Goal: Task Accomplishment & Management: Manage account settings

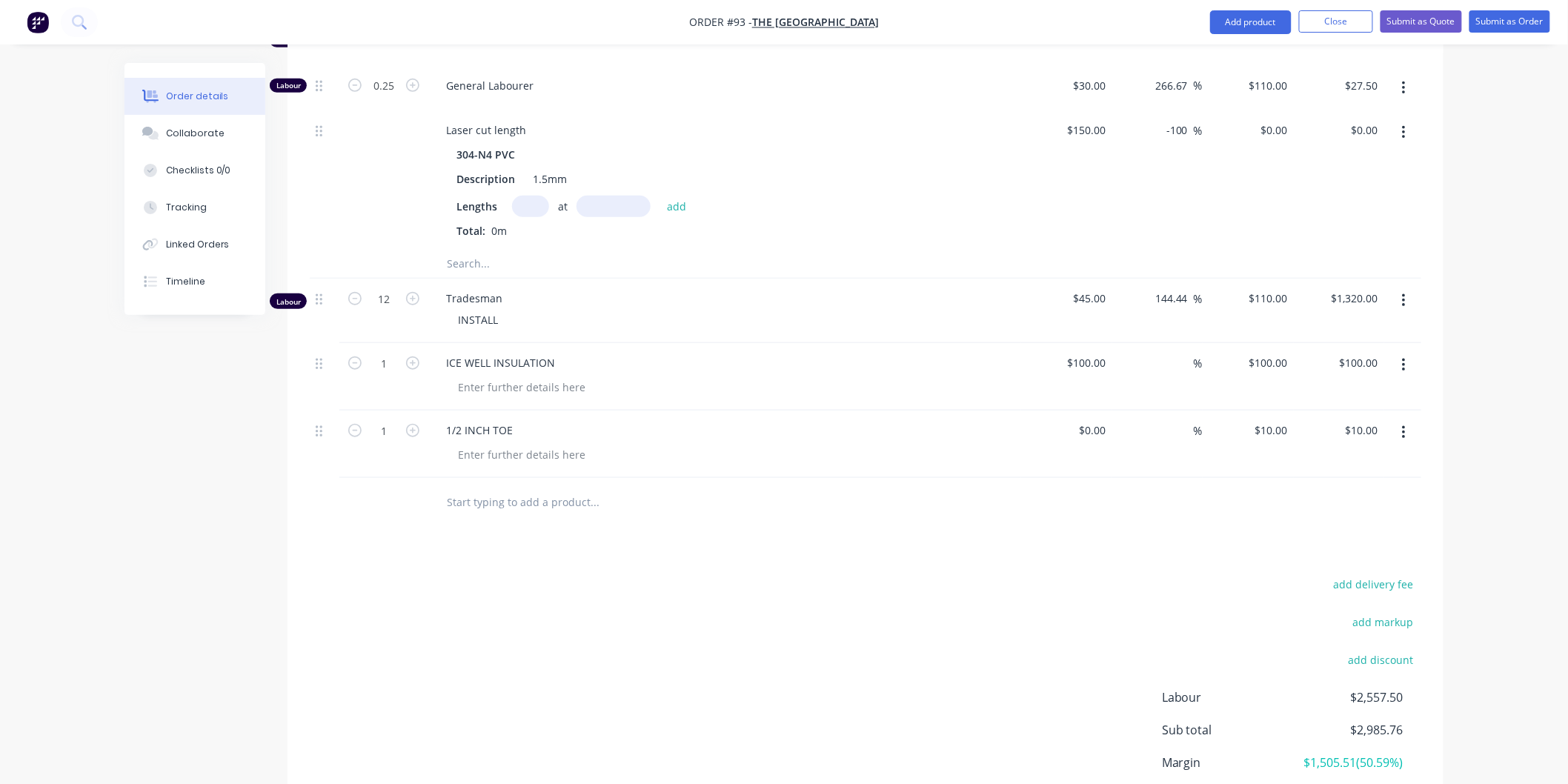
scroll to position [2605, 0]
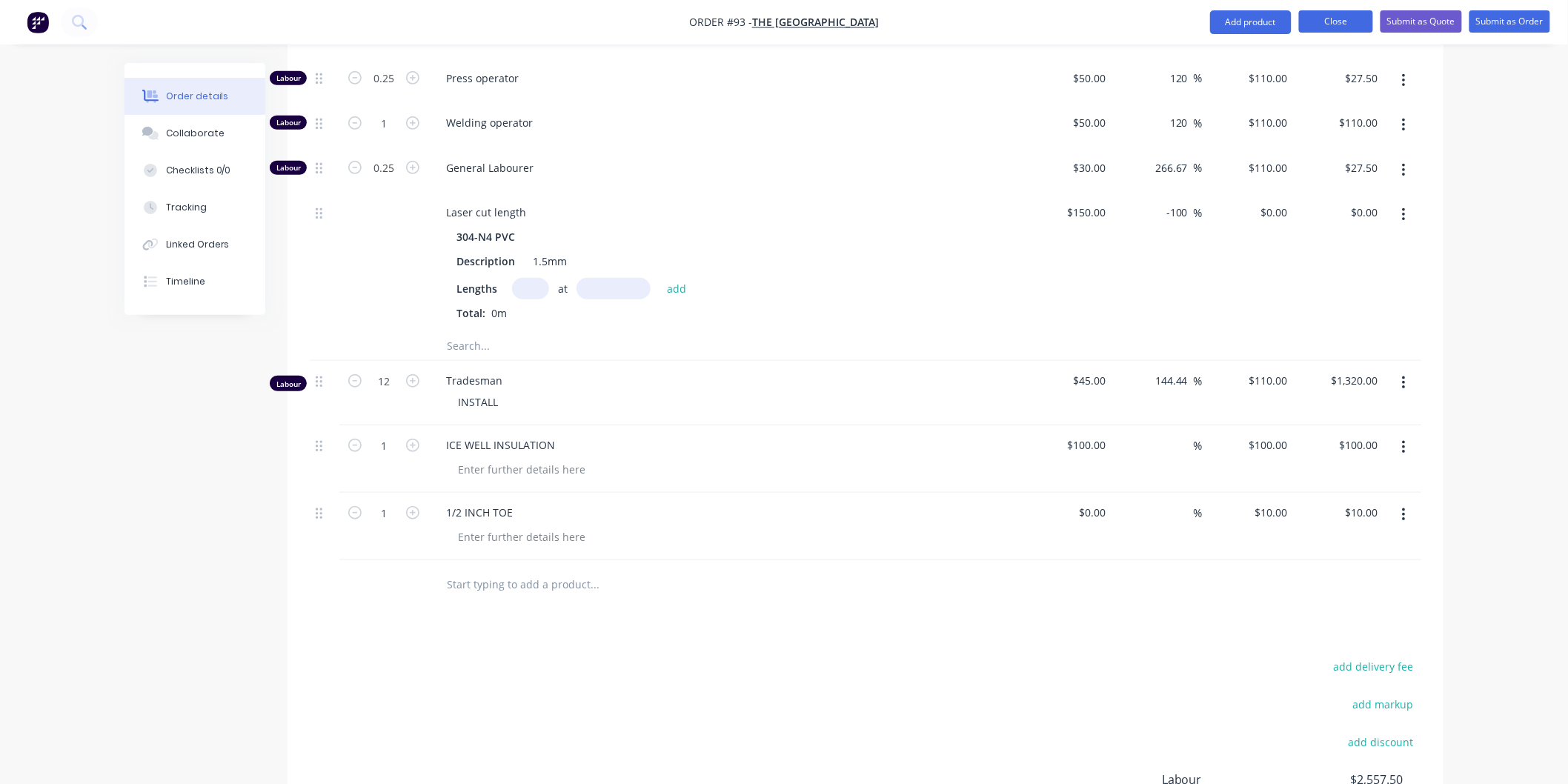
click at [1353, 23] on button "Close" at bounding box center [1336, 21] width 74 height 22
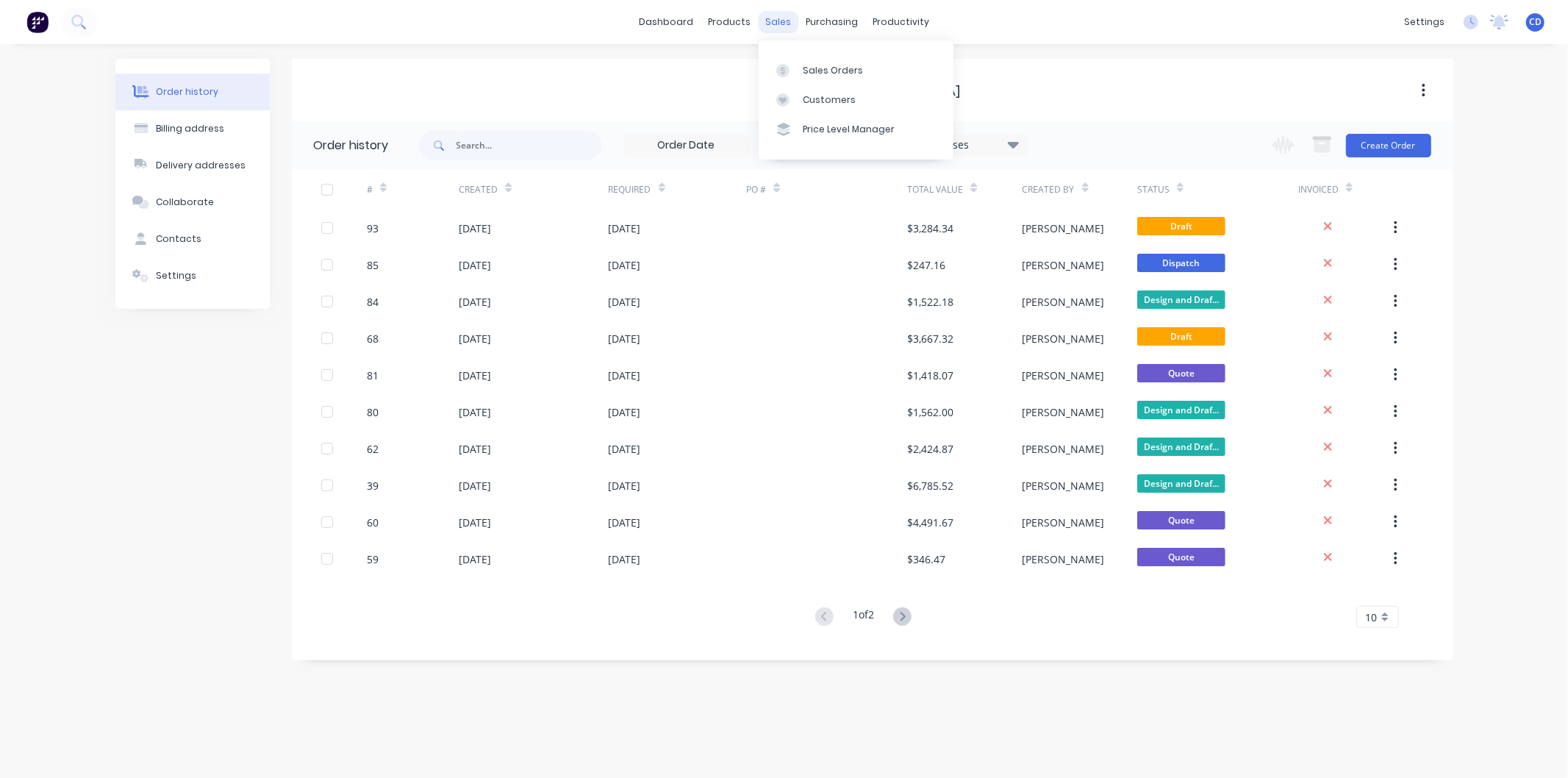
click at [776, 23] on div "sales" at bounding box center [778, 21] width 41 height 22
click at [832, 69] on div "Sales Orders" at bounding box center [832, 71] width 60 height 14
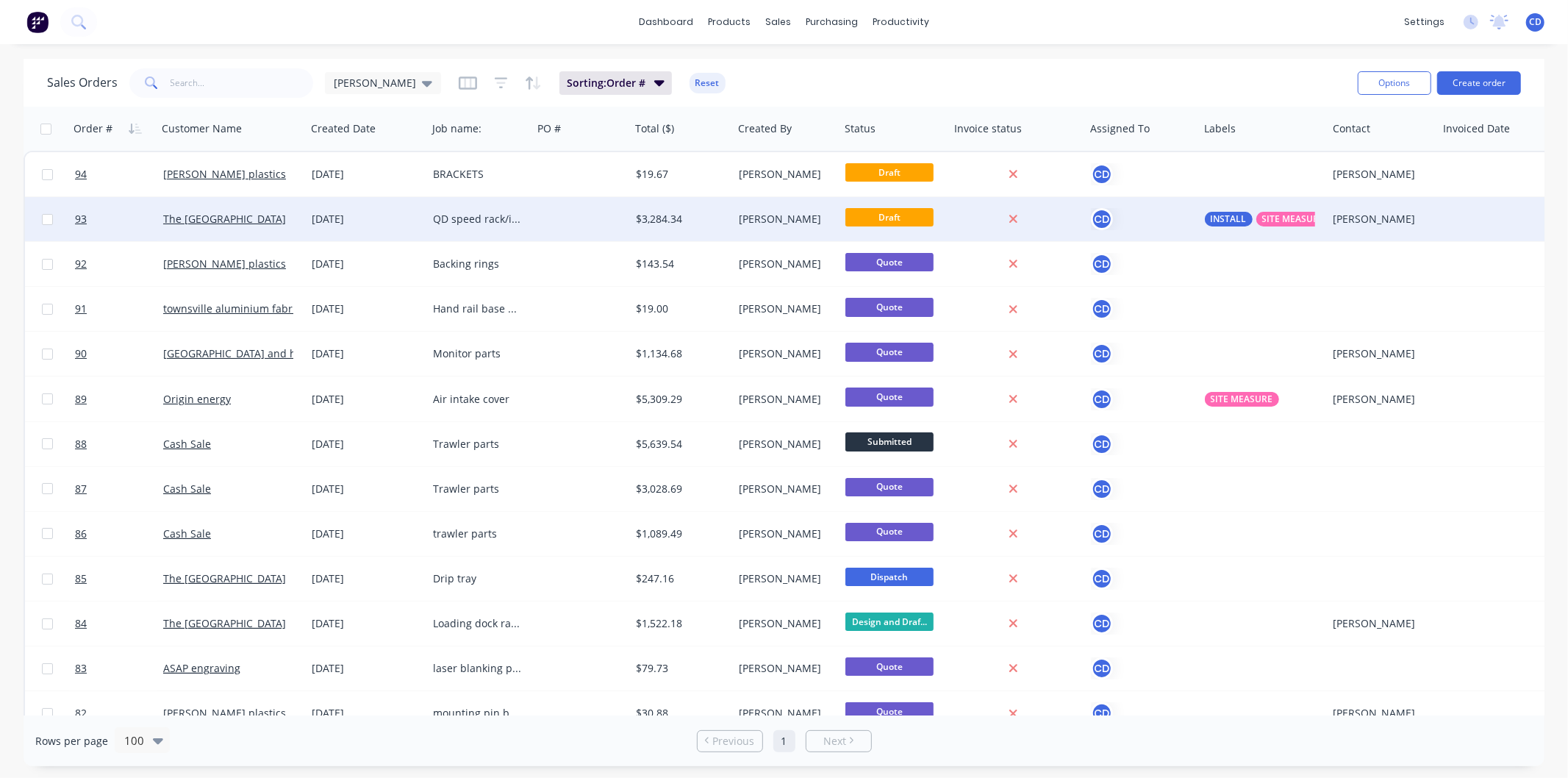
click at [353, 220] on div "[DATE]" at bounding box center [365, 218] width 109 height 14
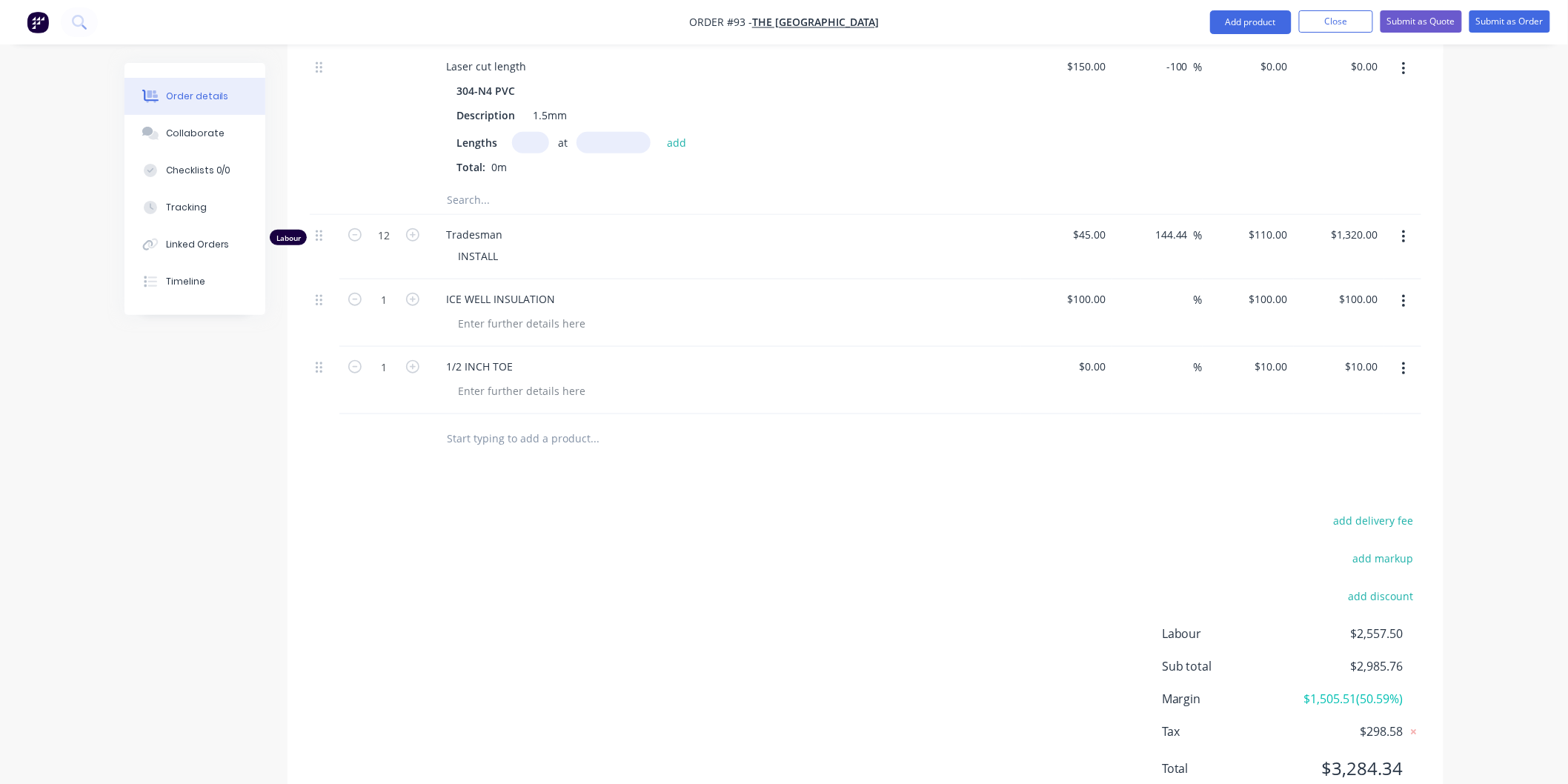
scroll to position [2770, 0]
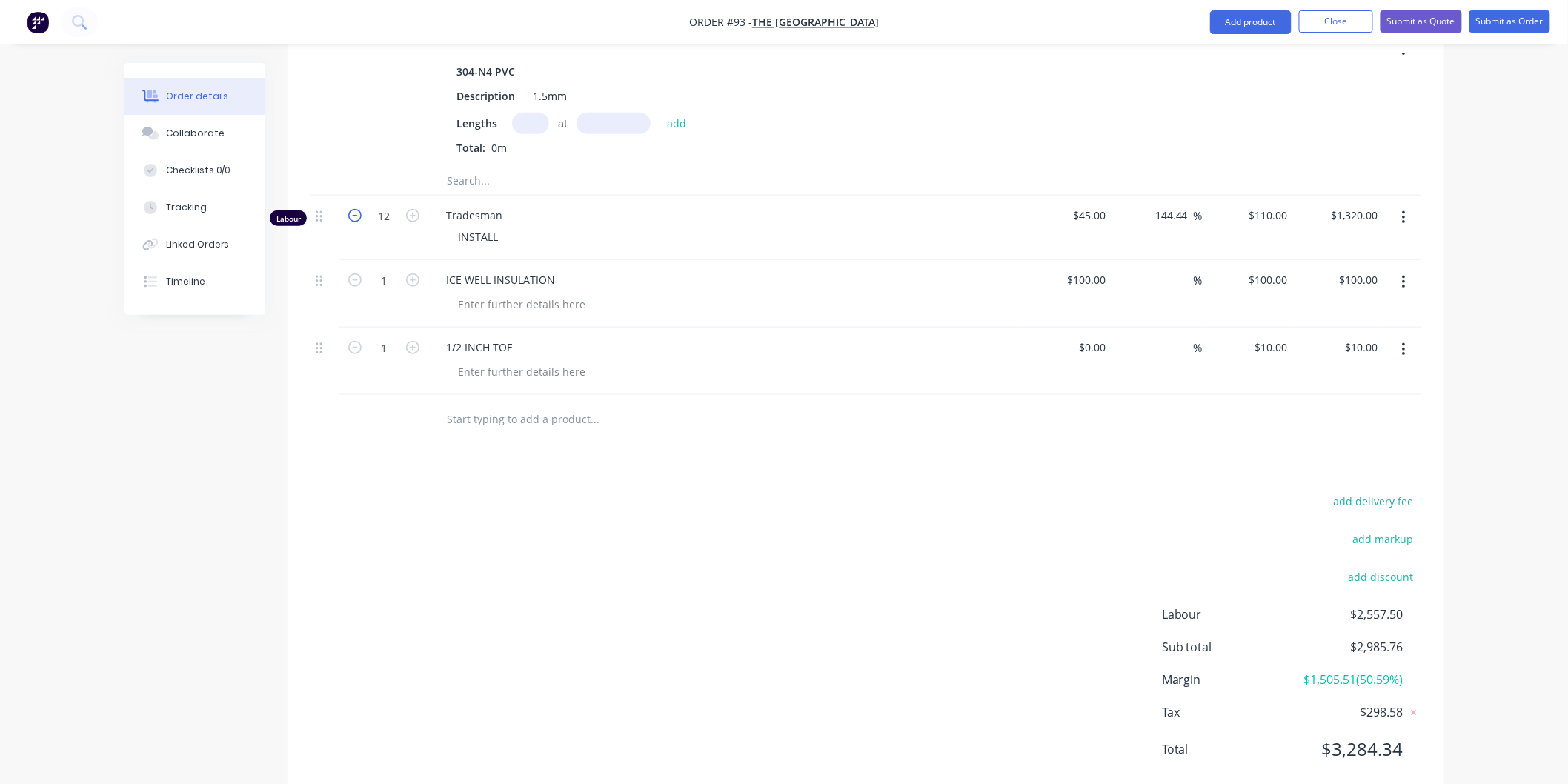
click at [352, 208] on icon "button" at bounding box center [355, 215] width 14 height 14
type input "11"
type input "$1,210.00"
click at [352, 208] on icon "button" at bounding box center [355, 215] width 14 height 14
type input "10"
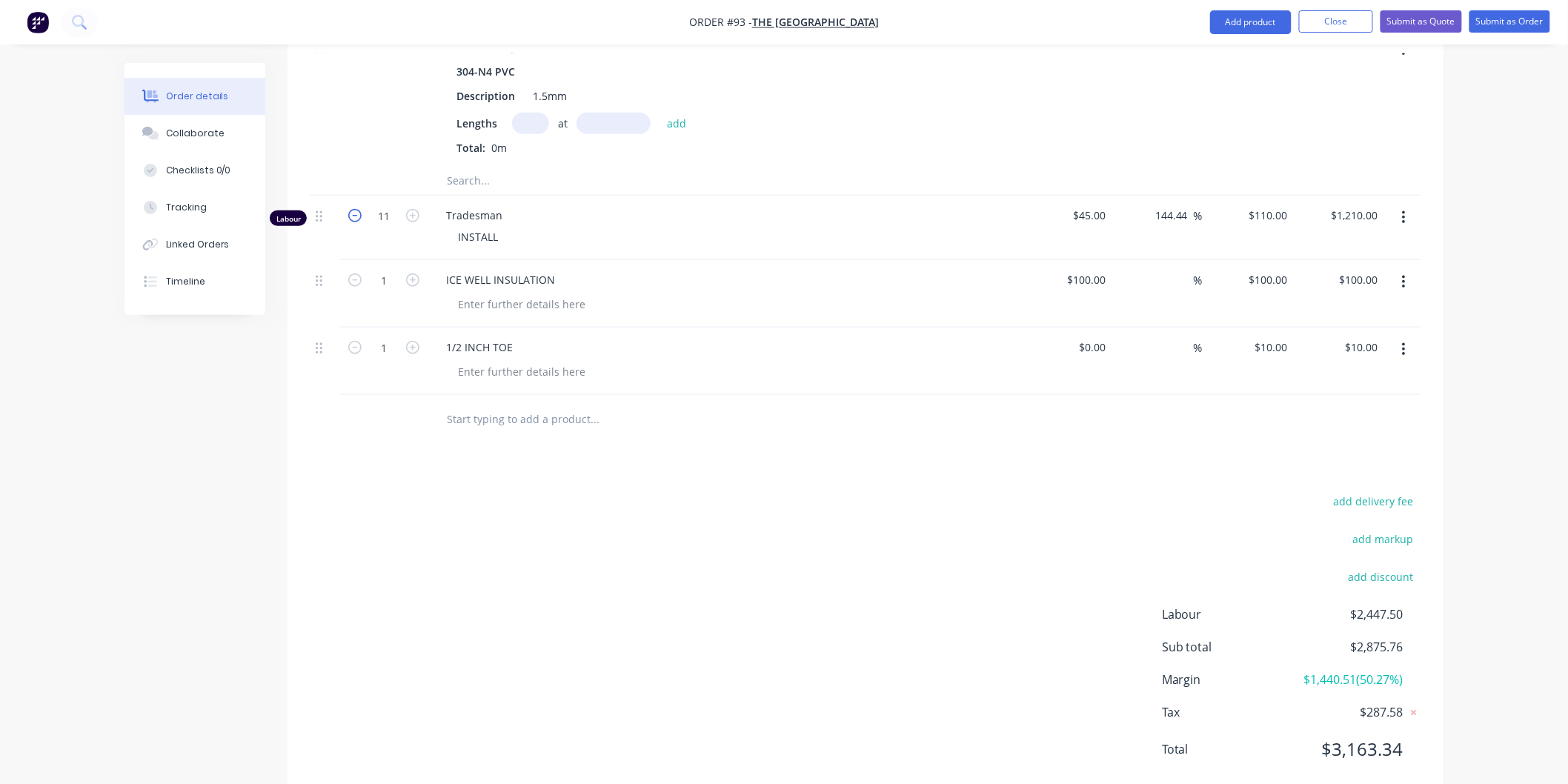
type input "$1,100.00"
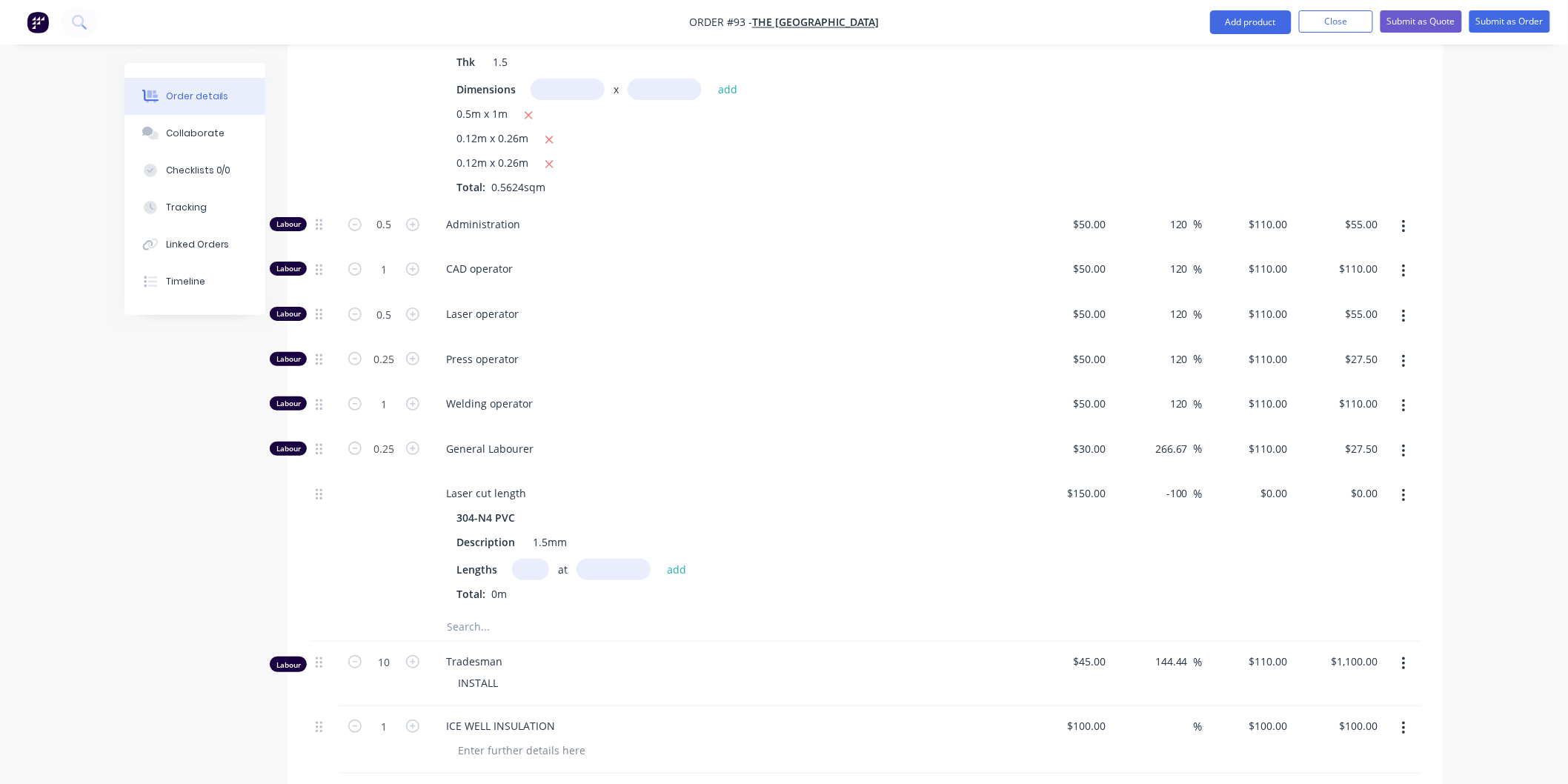
scroll to position [2276, 0]
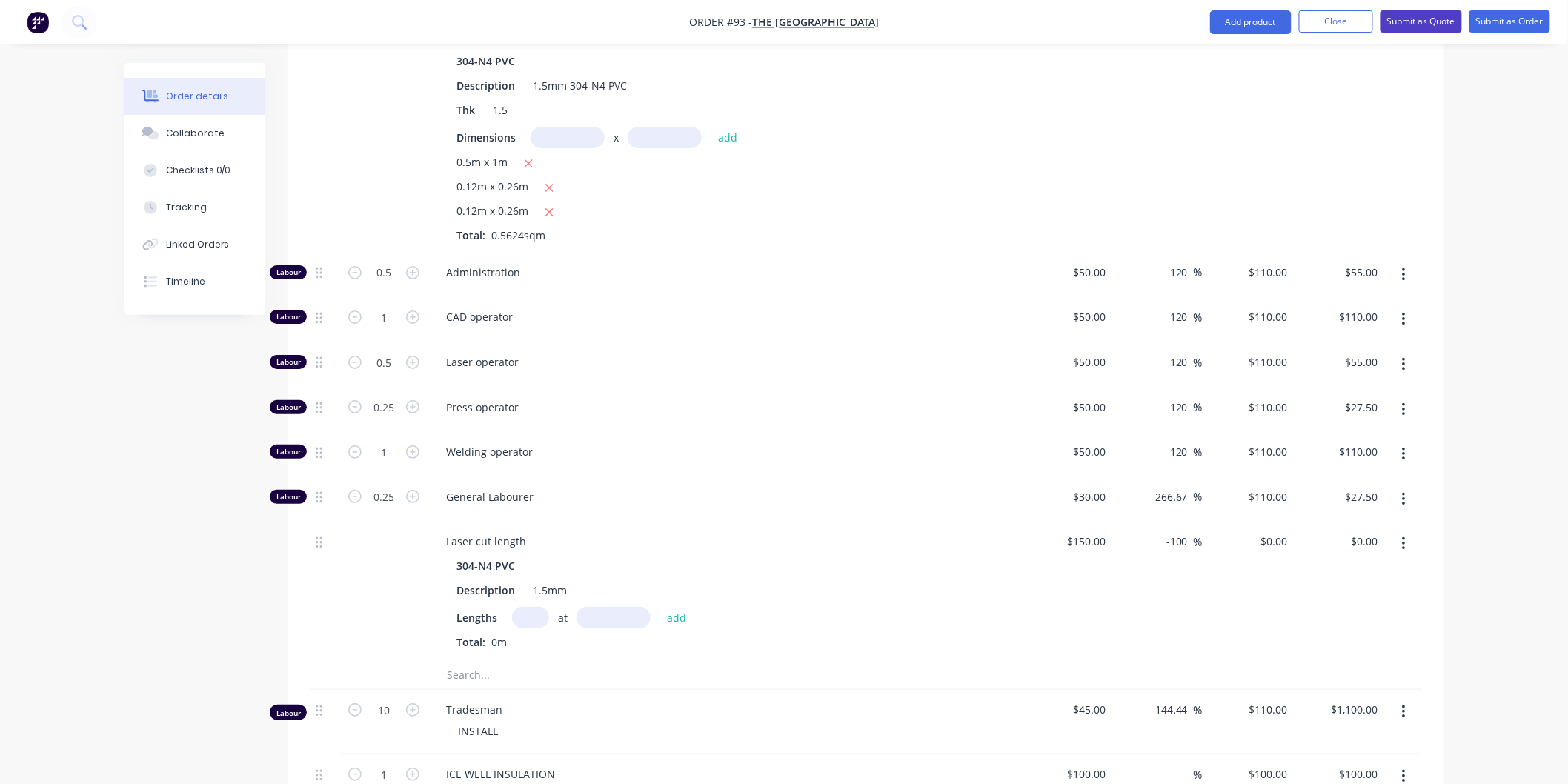
click at [1420, 23] on button "Submit as Quote" at bounding box center [1422, 21] width 82 height 22
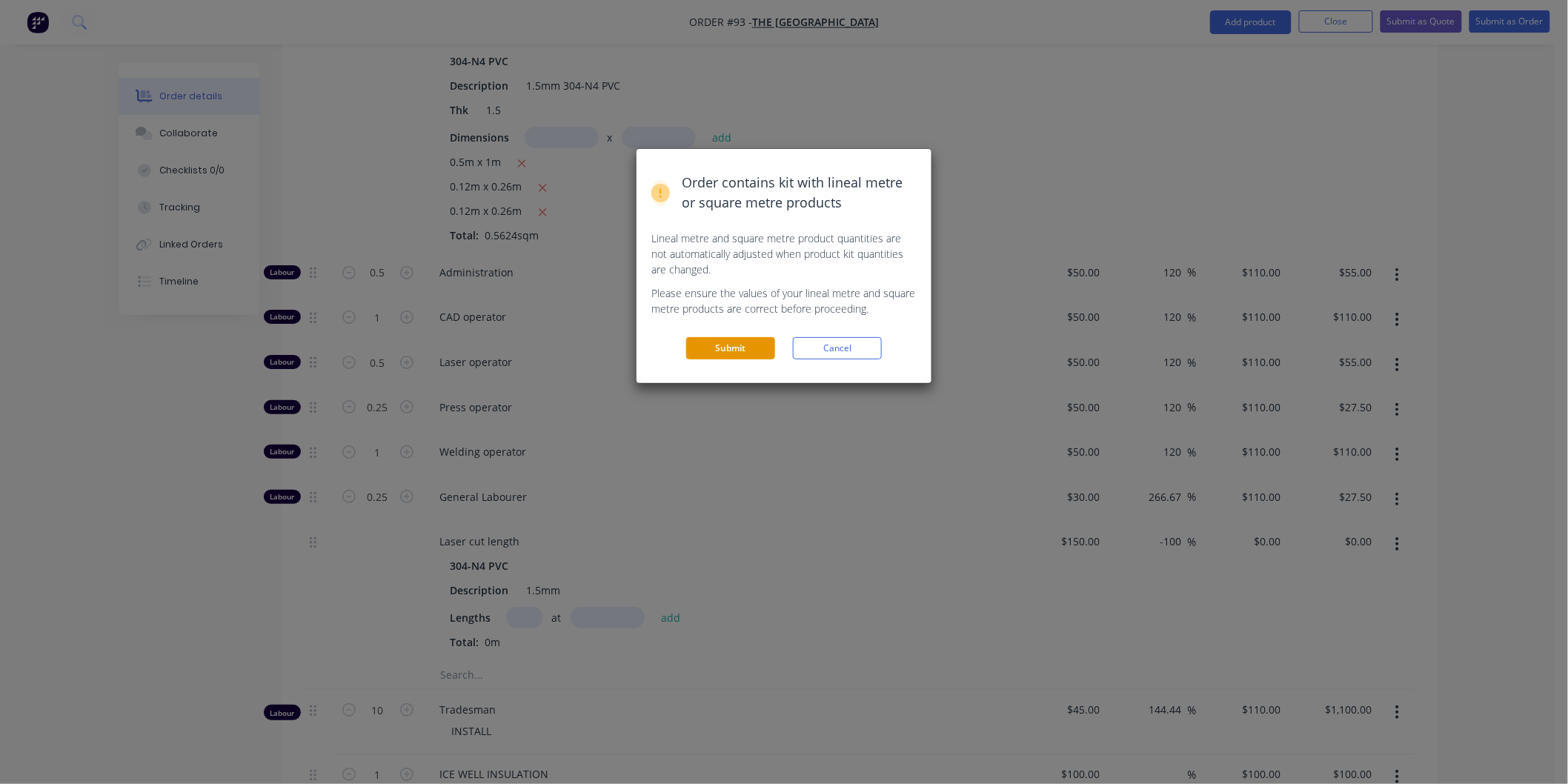
click at [746, 350] on button "Submit" at bounding box center [730, 348] width 89 height 22
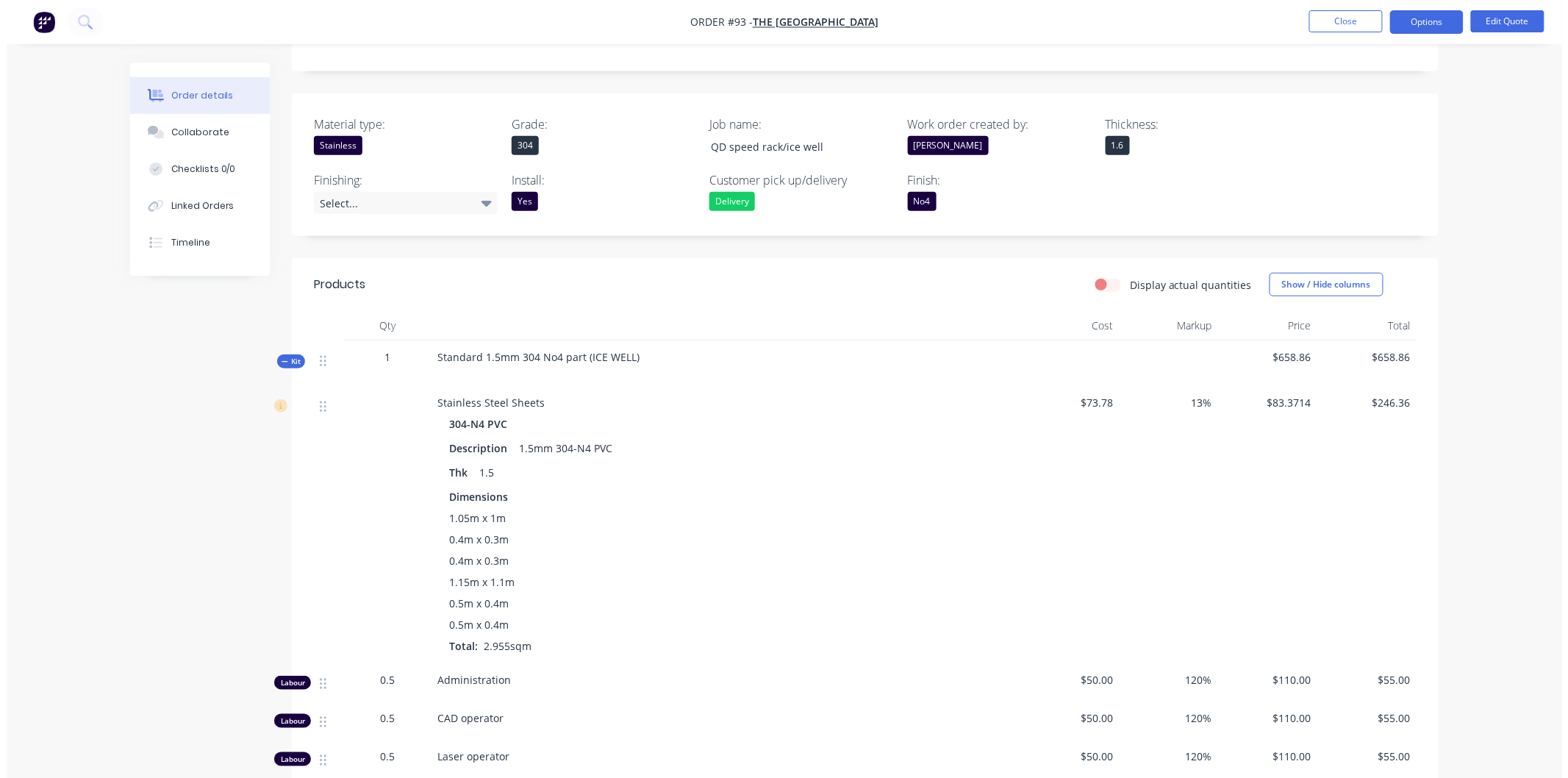
scroll to position [0, 0]
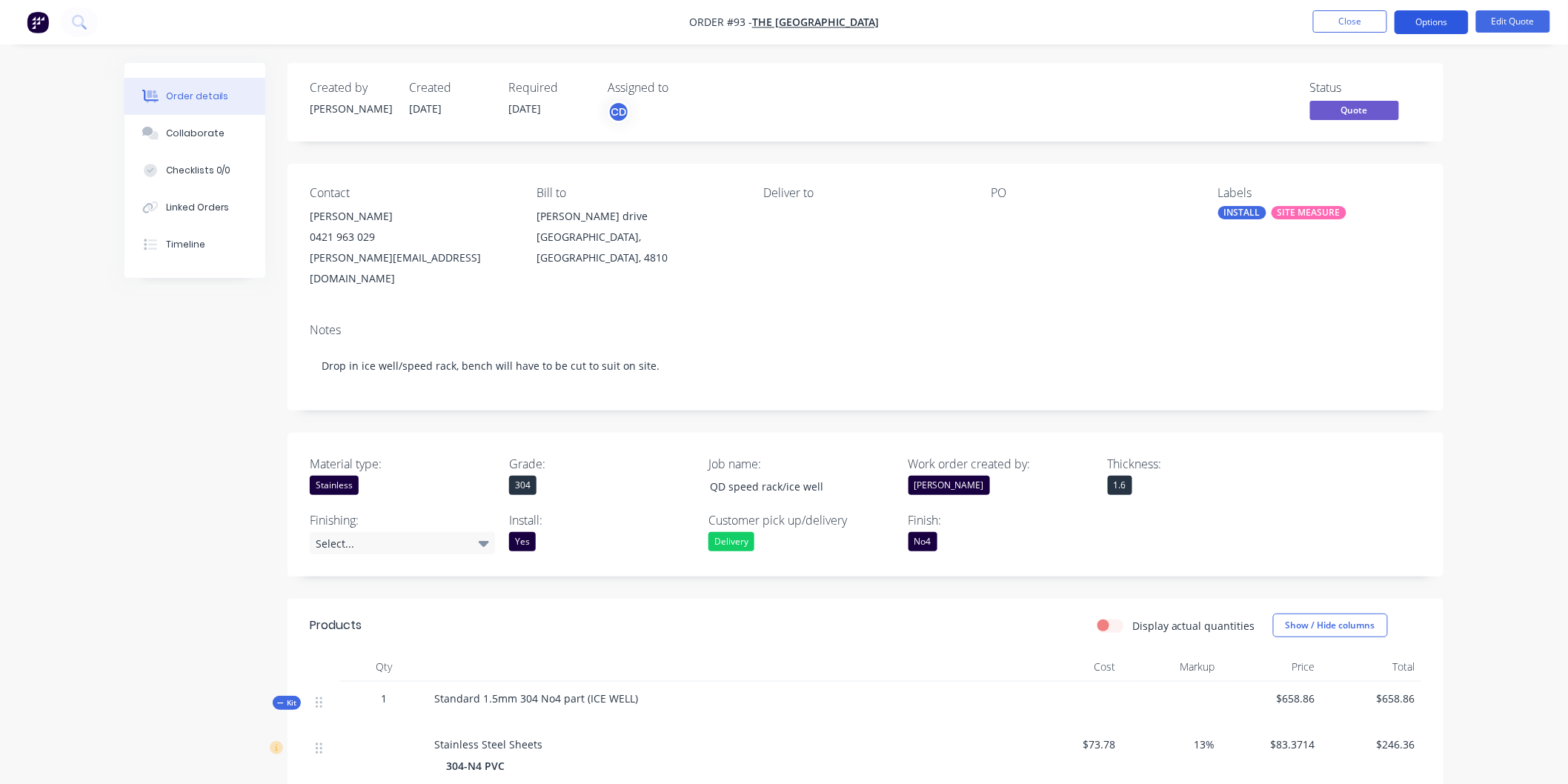
click at [1438, 26] on button "Options" at bounding box center [1432, 22] width 74 height 23
click at [1360, 19] on button "Close" at bounding box center [1351, 21] width 74 height 22
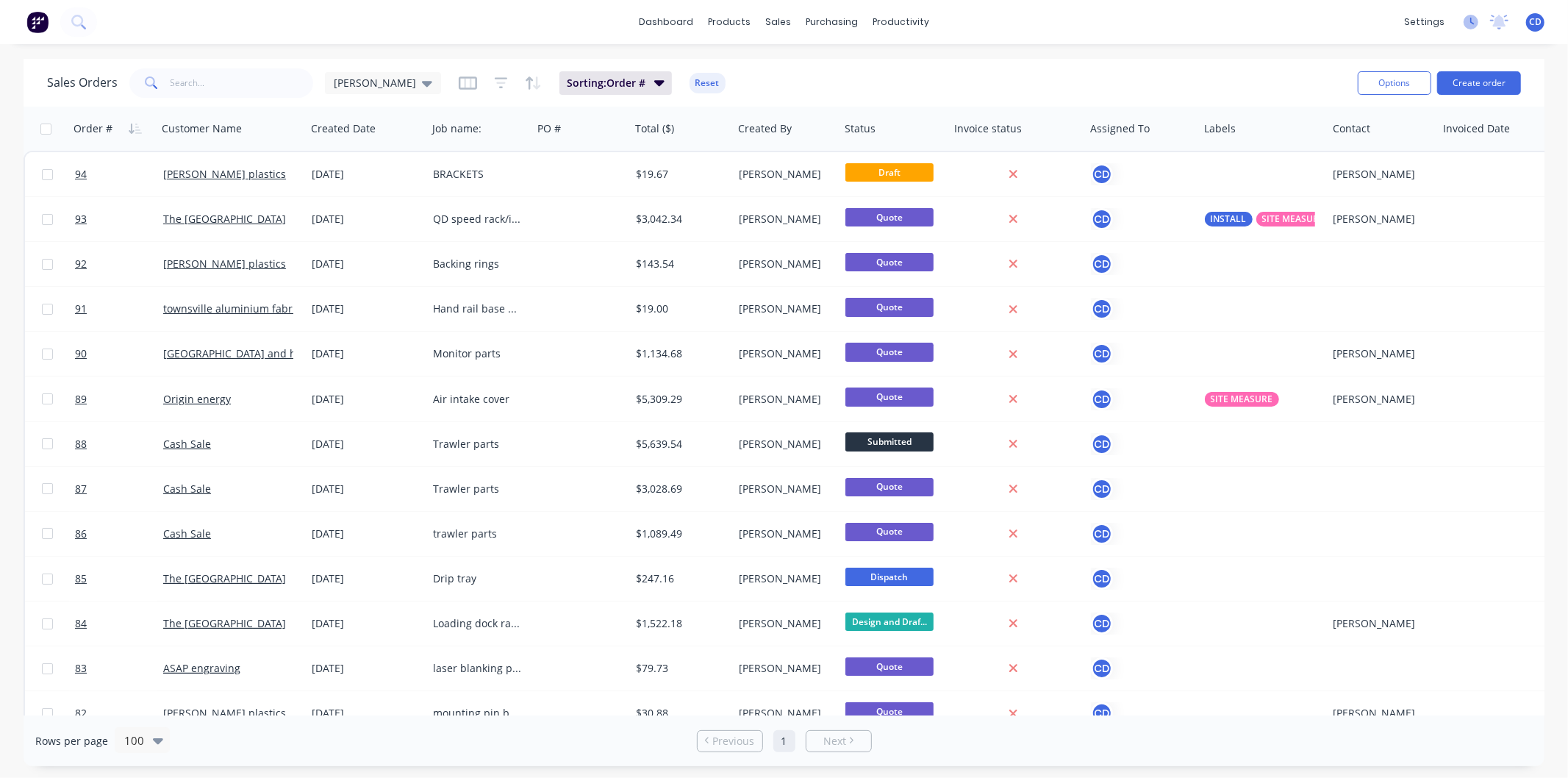
click at [1464, 18] on icon at bounding box center [1470, 21] width 15 height 14
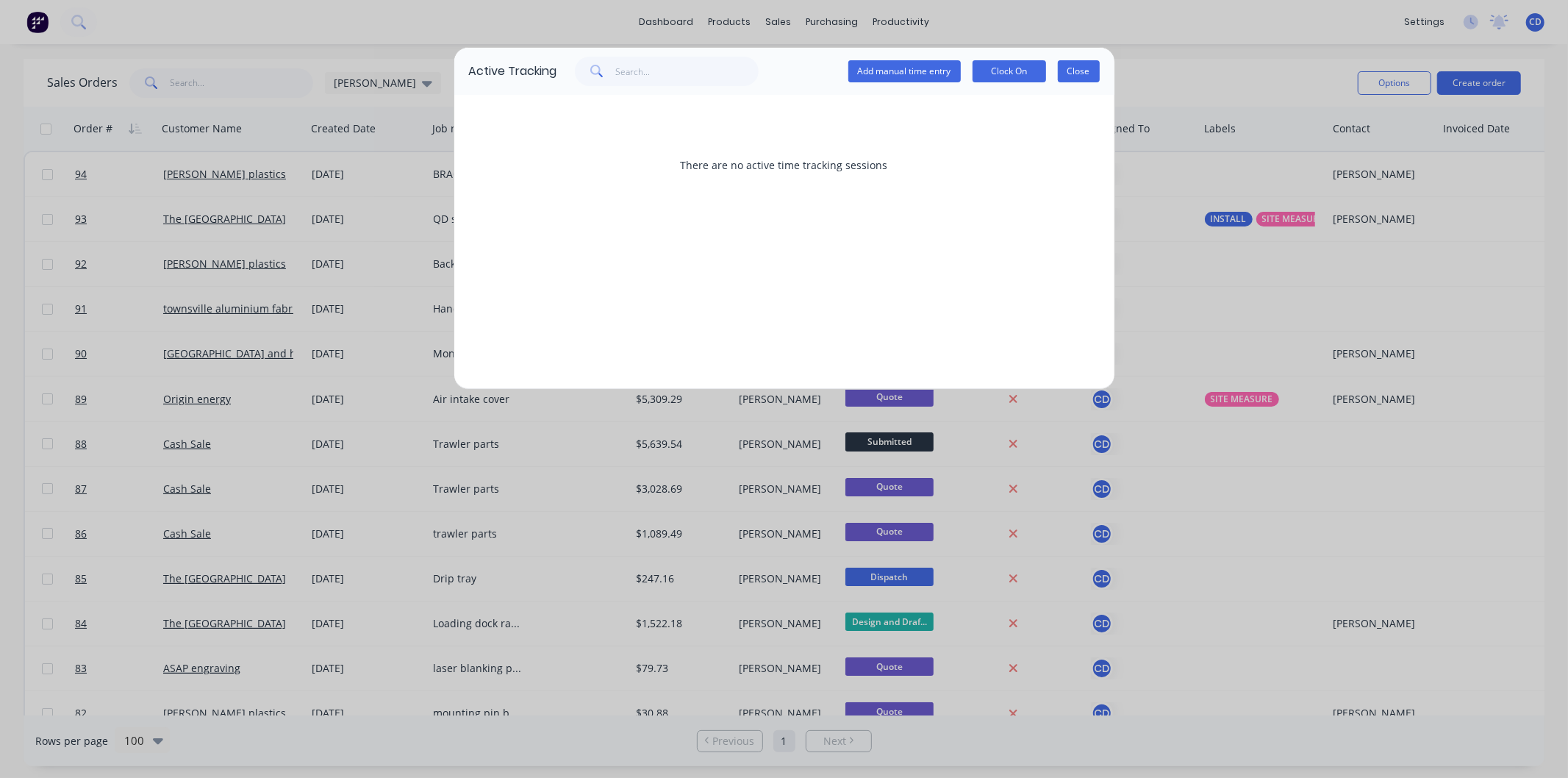
click at [1081, 78] on button "Close" at bounding box center [1078, 71] width 42 height 22
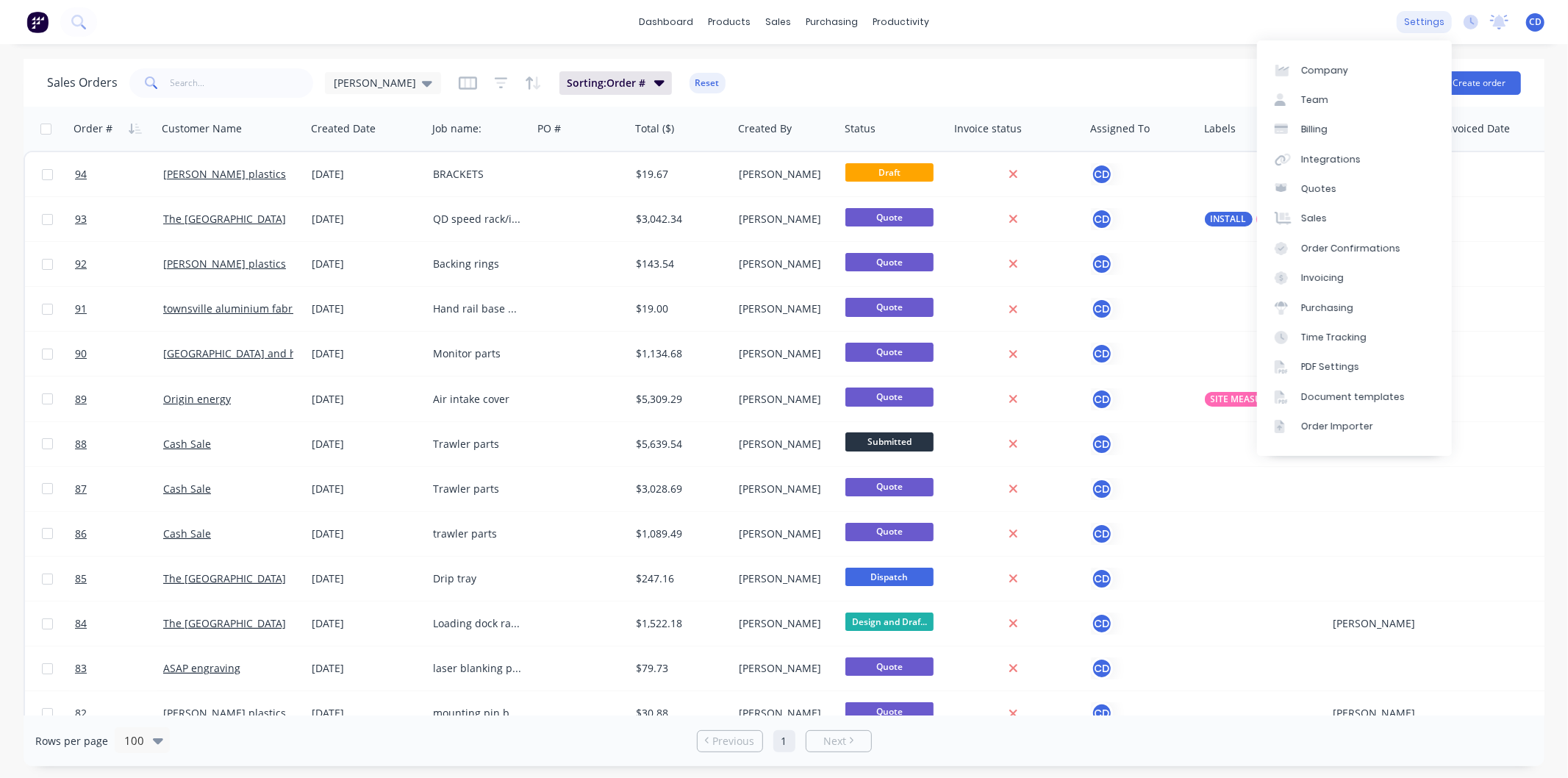
click at [1424, 22] on div "settings" at bounding box center [1424, 21] width 55 height 22
click at [1327, 157] on div "Integrations" at bounding box center [1331, 159] width 60 height 14
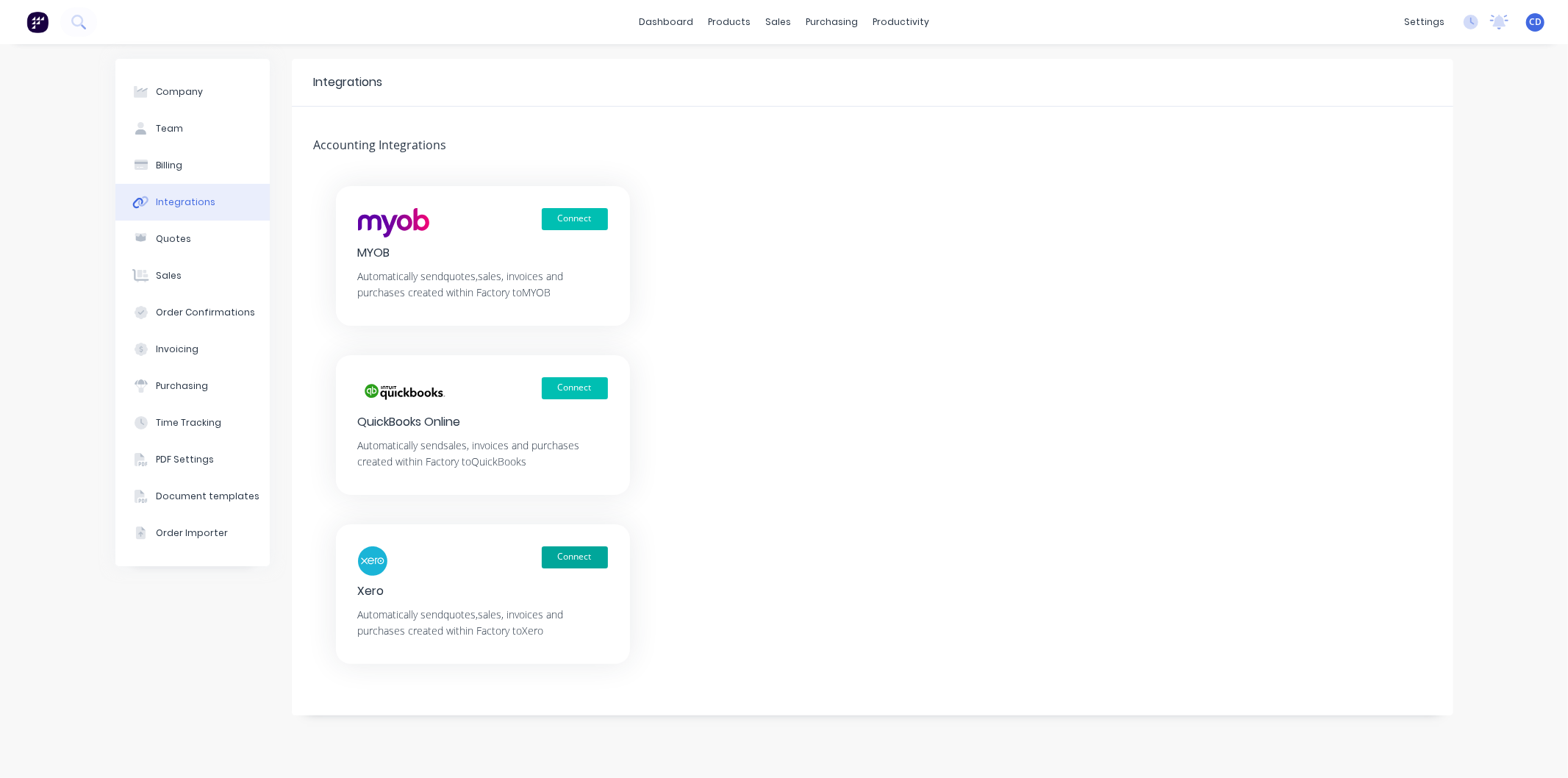
click at [582, 559] on button "Connect" at bounding box center [574, 557] width 66 height 22
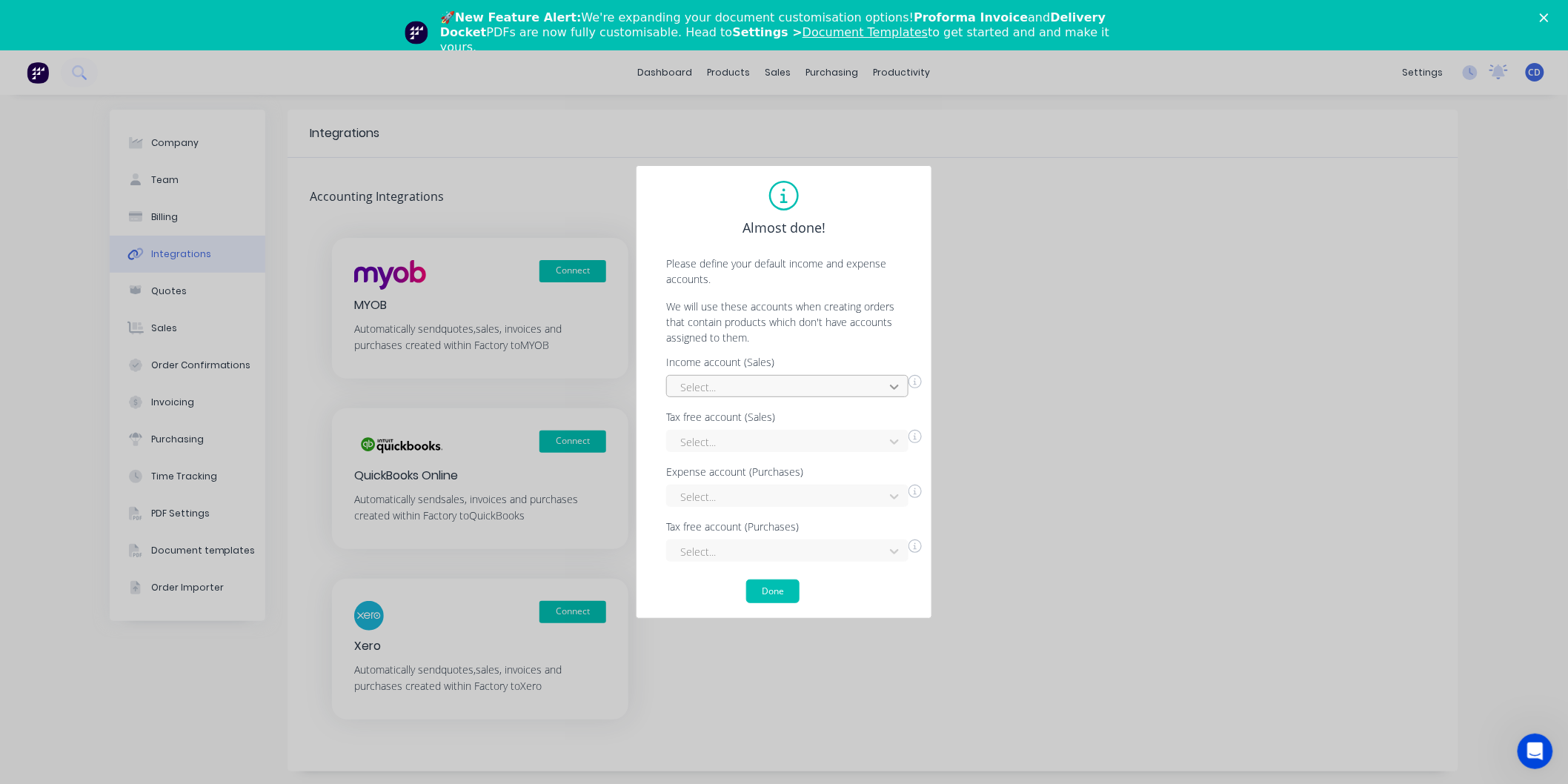
click at [899, 388] on div "Income account (Sales) Select... Tax free account (Sales) Select... Expense acc…" at bounding box center [784, 460] width 265 height 205
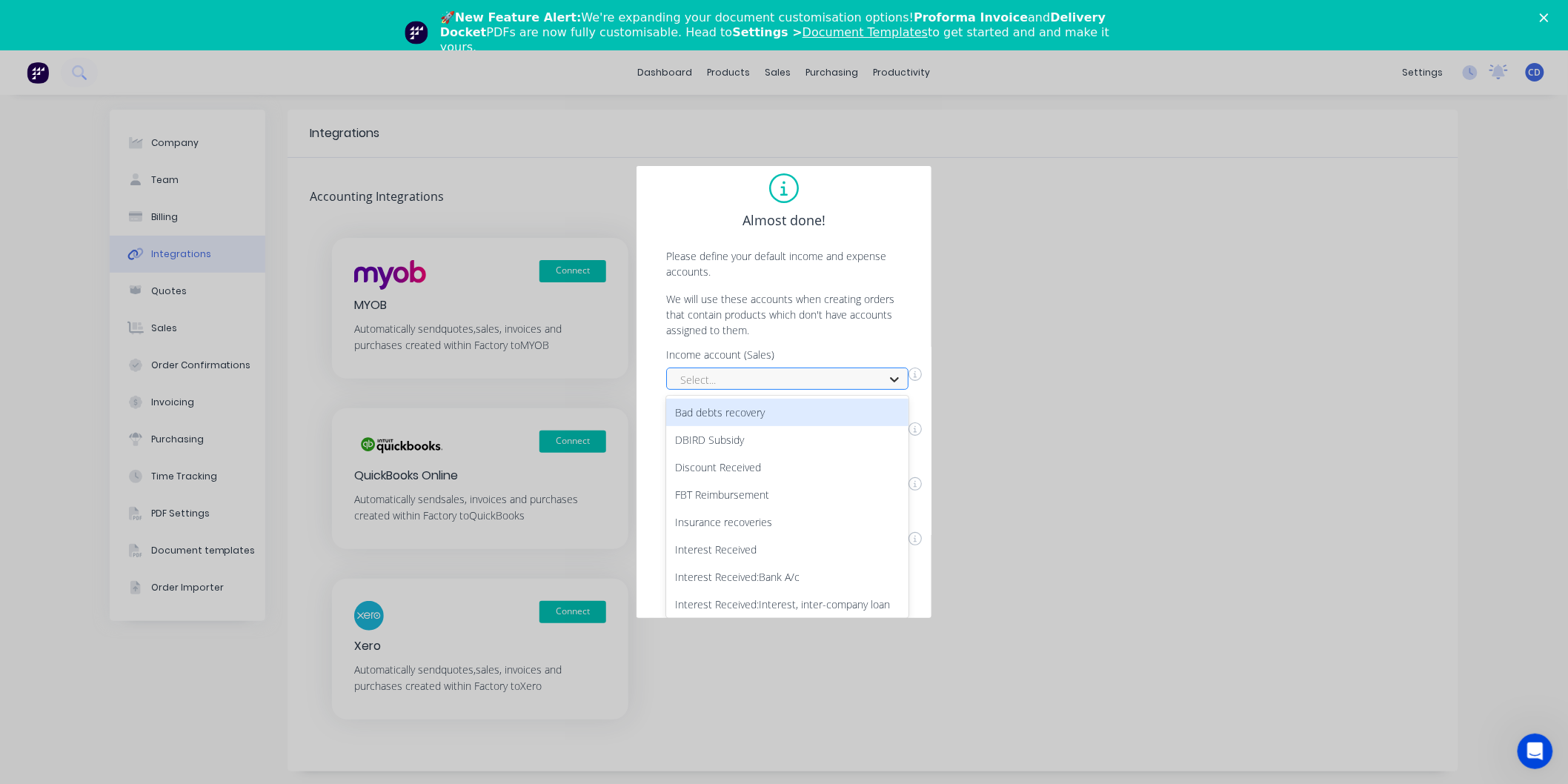
click at [898, 367] on div "Income account (Sales) 25 results available. Use Up and Down to choose options,…" at bounding box center [794, 369] width 255 height 40
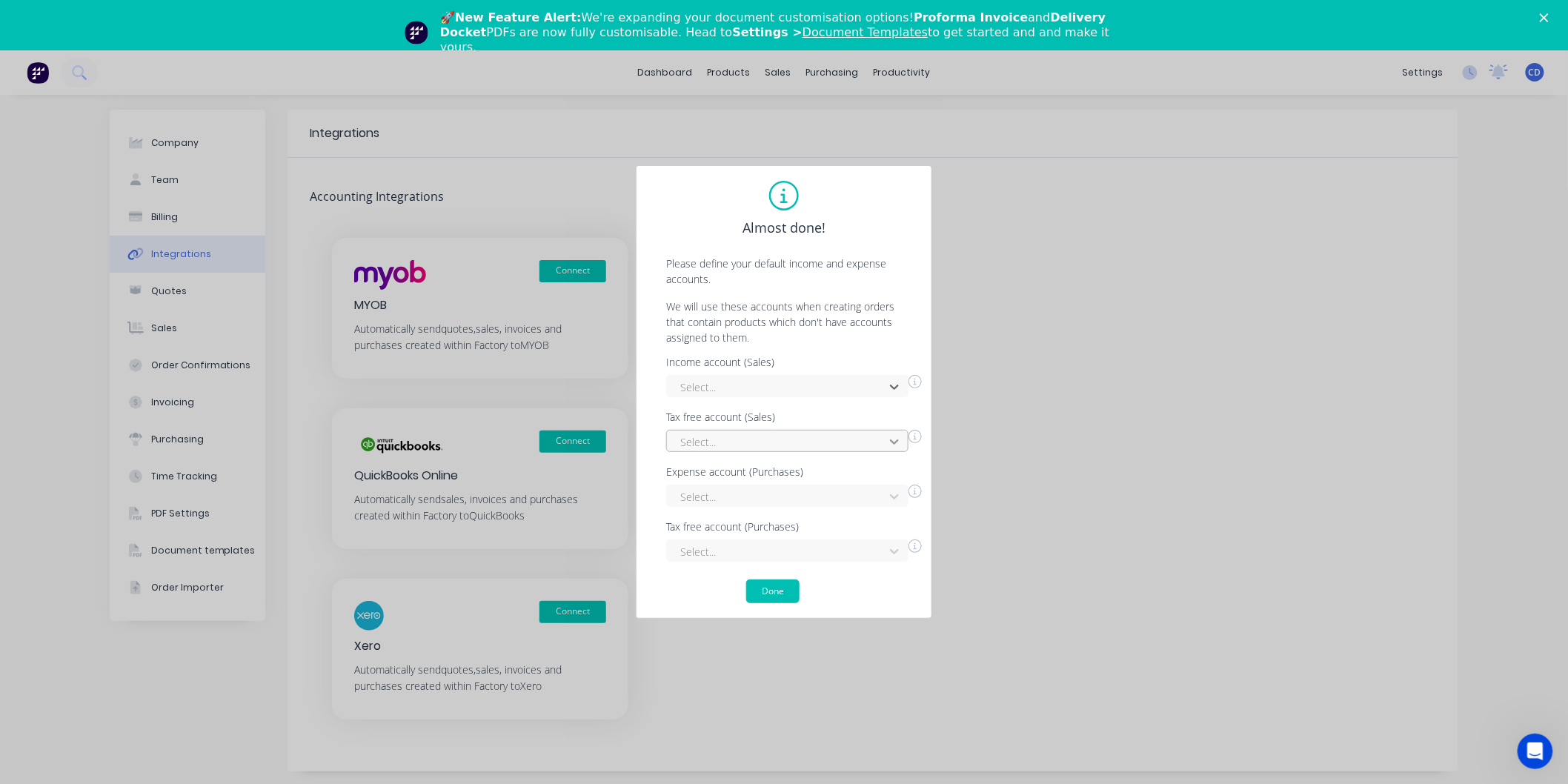
click at [898, 437] on div "Select..." at bounding box center [787, 440] width 243 height 22
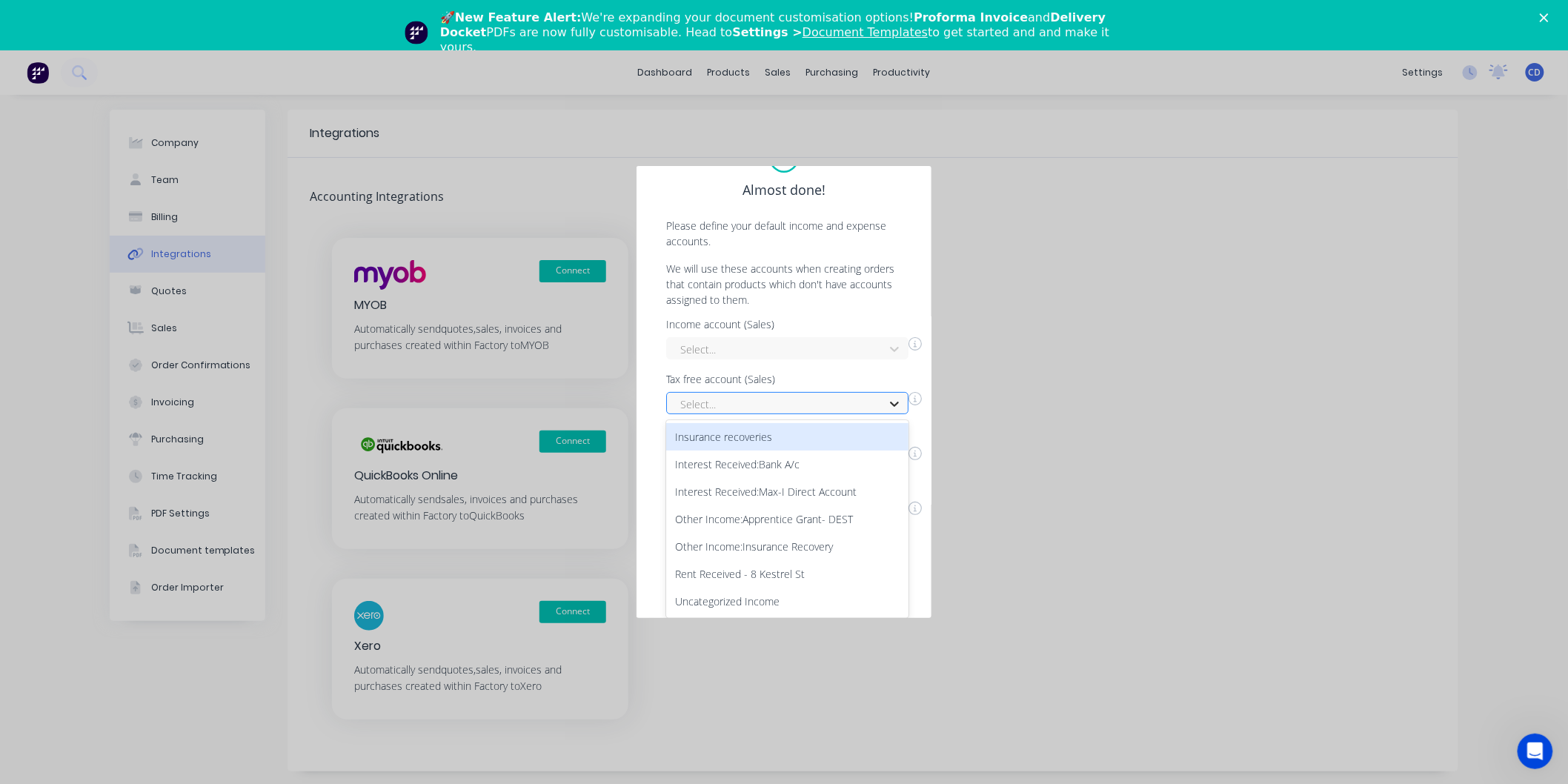
click at [898, 437] on div "Insurance recoveries" at bounding box center [787, 436] width 243 height 27
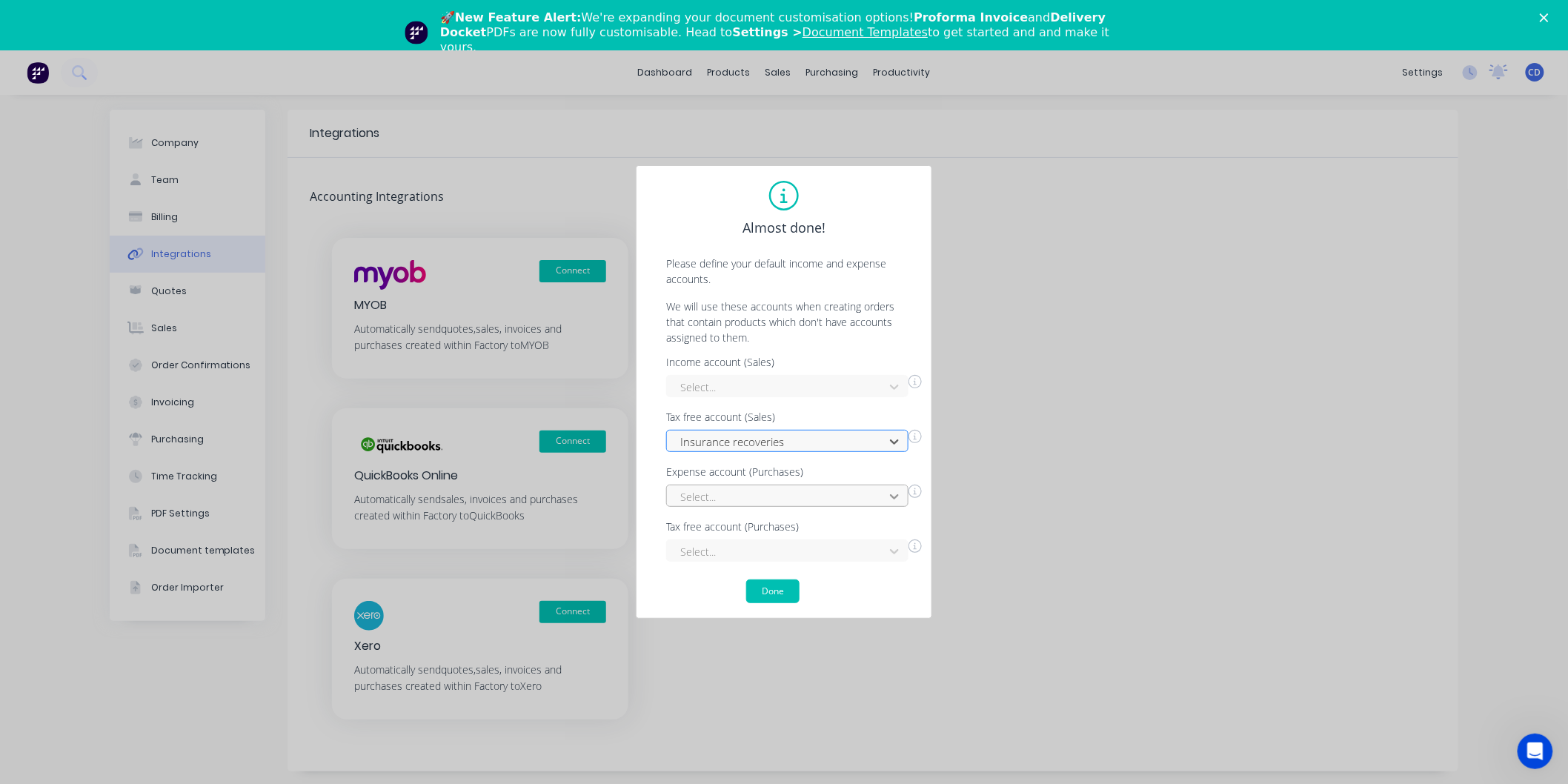
click at [899, 494] on div "Select..." at bounding box center [787, 495] width 243 height 22
click at [897, 374] on div "Income account (Sales) Select... Tax free account (Sales) Insurance recoveries …" at bounding box center [784, 460] width 265 height 205
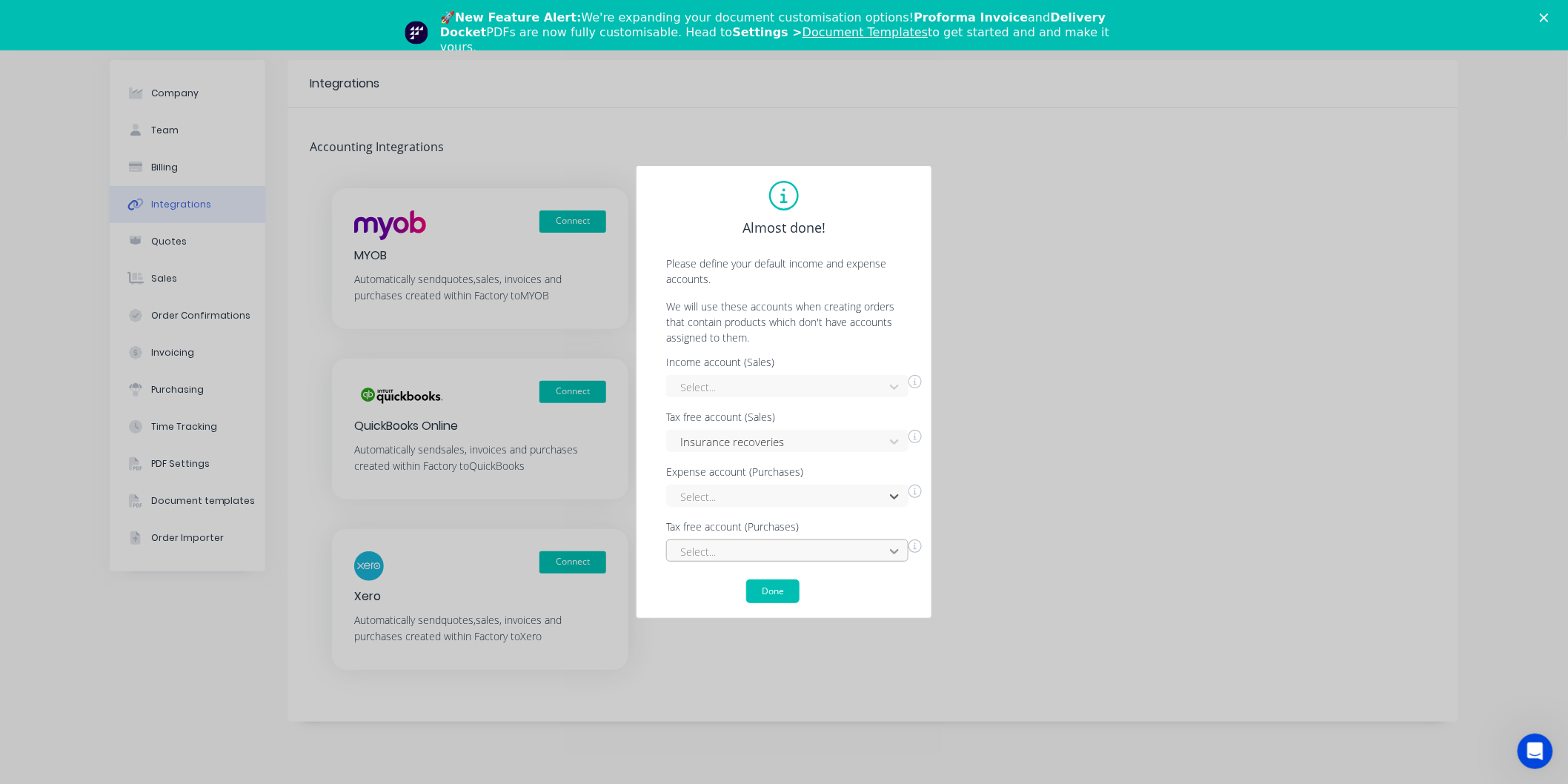
click at [896, 549] on div "Select..." at bounding box center [787, 550] width 243 height 22
click at [899, 543] on icon at bounding box center [894, 550] width 15 height 15
click at [899, 387] on div "Income account (Sales) Select... Tax free account (Sales) Insurance recoveries …" at bounding box center [784, 460] width 265 height 205
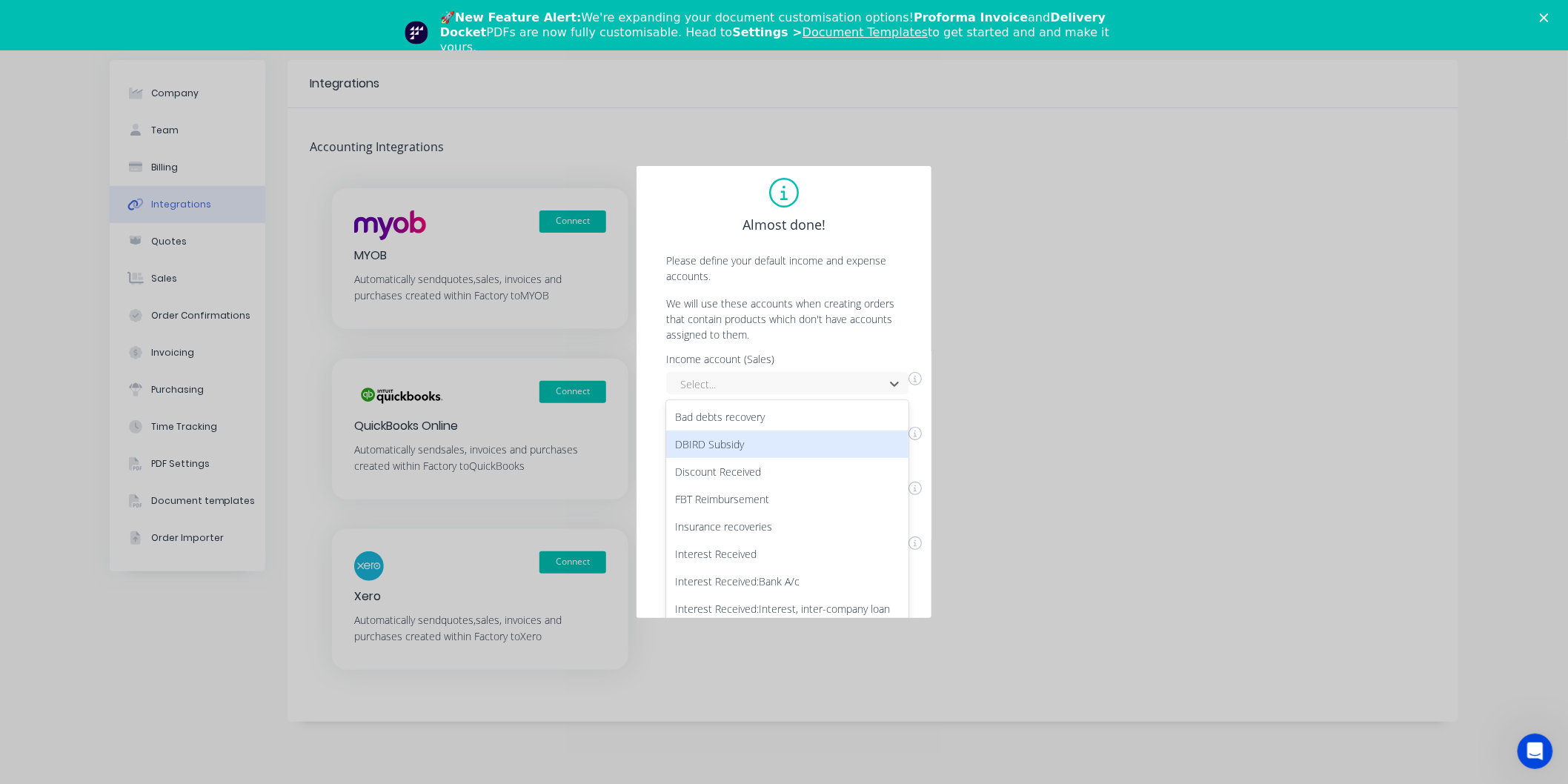
scroll to position [0, 0]
click at [893, 441] on div "Insurance recoveries" at bounding box center [787, 440] width 243 height 22
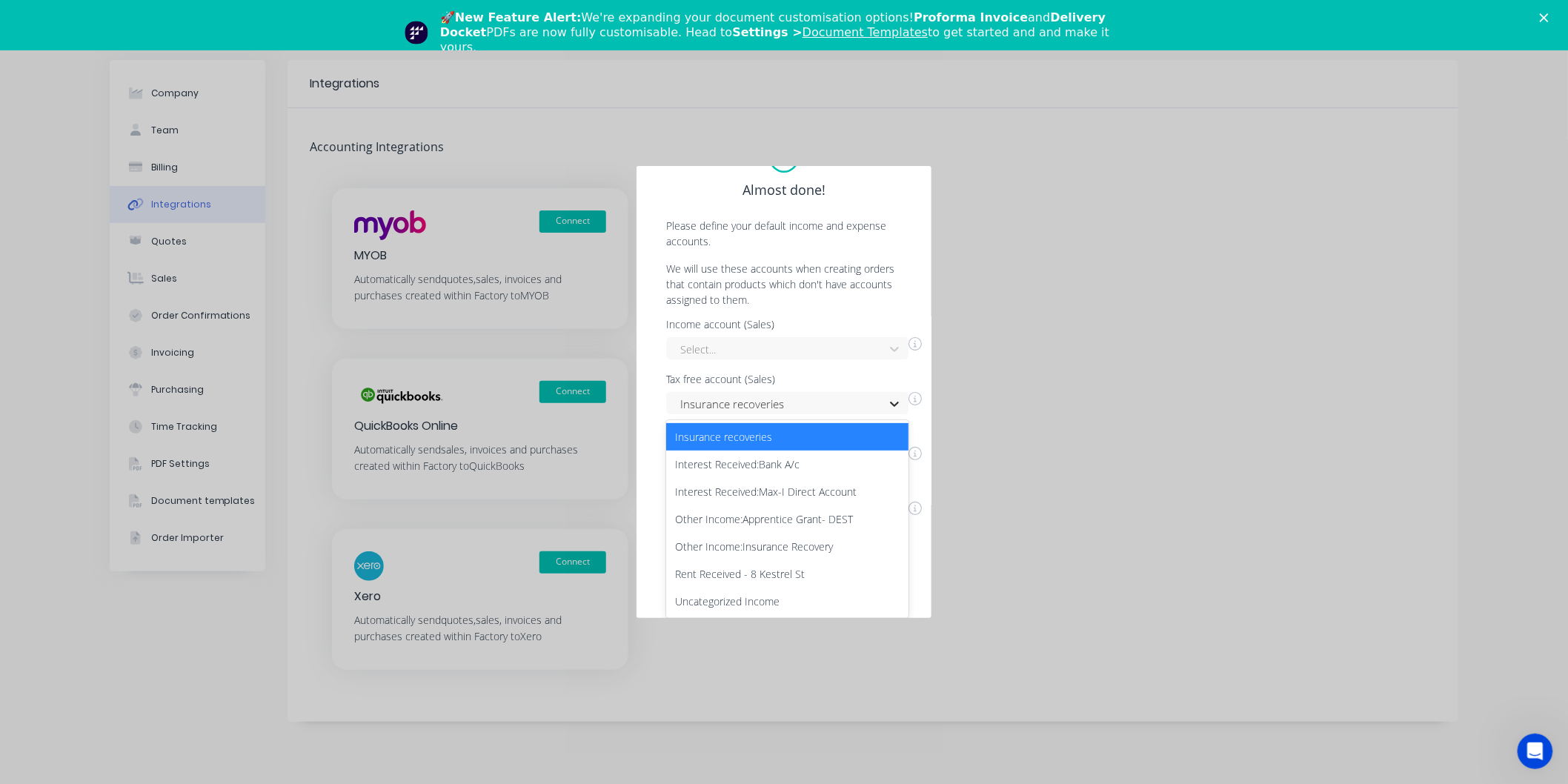
click at [898, 397] on div "Income account (Sales) Select... Tax free account (Sales) 7 results available. …" at bounding box center [784, 422] width 265 height 205
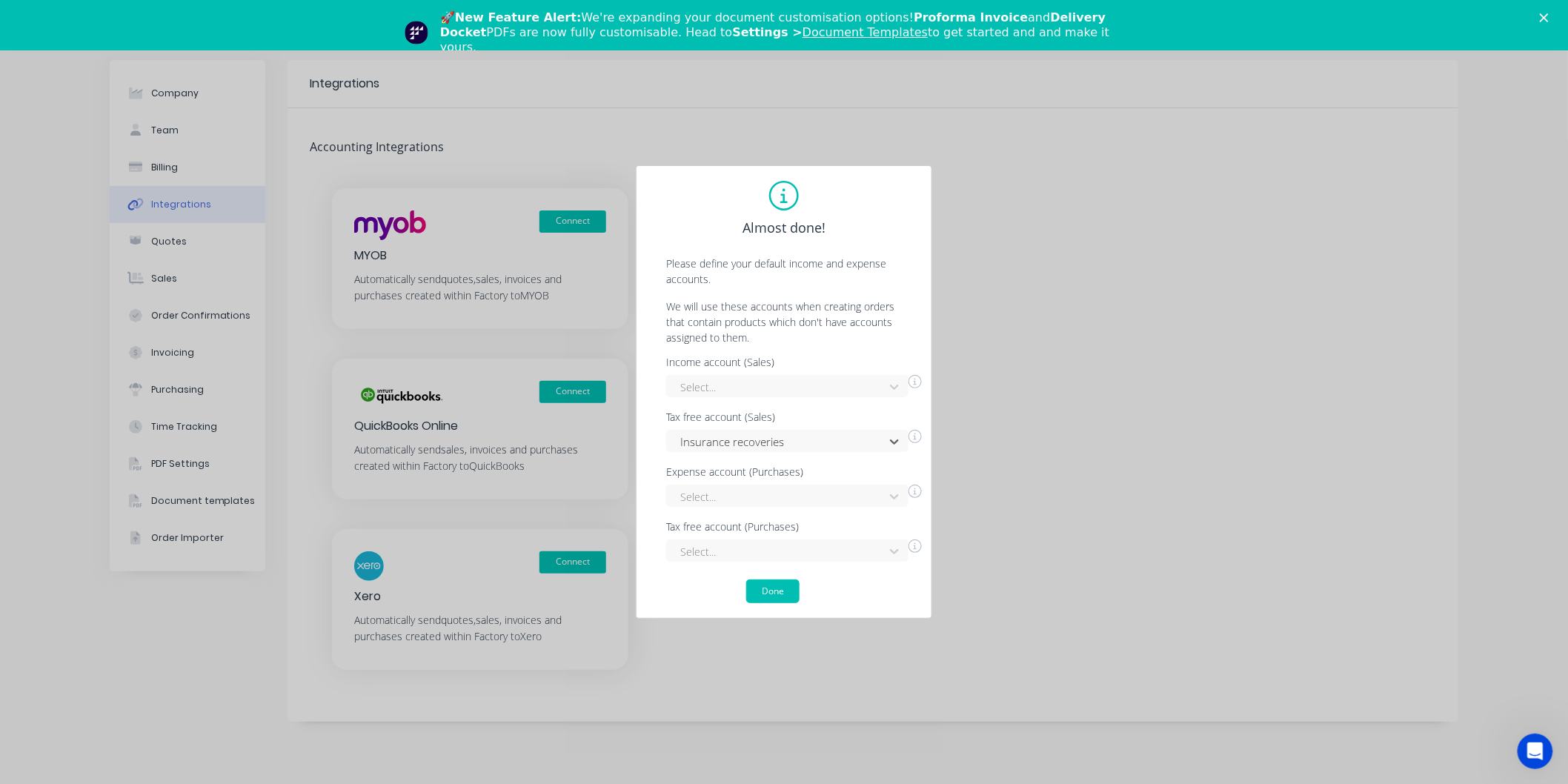
click at [914, 434] on icon at bounding box center [915, 436] width 14 height 14
click at [893, 388] on div "Income account (Sales) Select... Tax free account (Sales) Insurance recoveries …" at bounding box center [784, 460] width 265 height 205
click at [895, 376] on div at bounding box center [894, 387] width 26 height 23
click at [893, 441] on div "Insurance recoveries" at bounding box center [787, 440] width 243 height 22
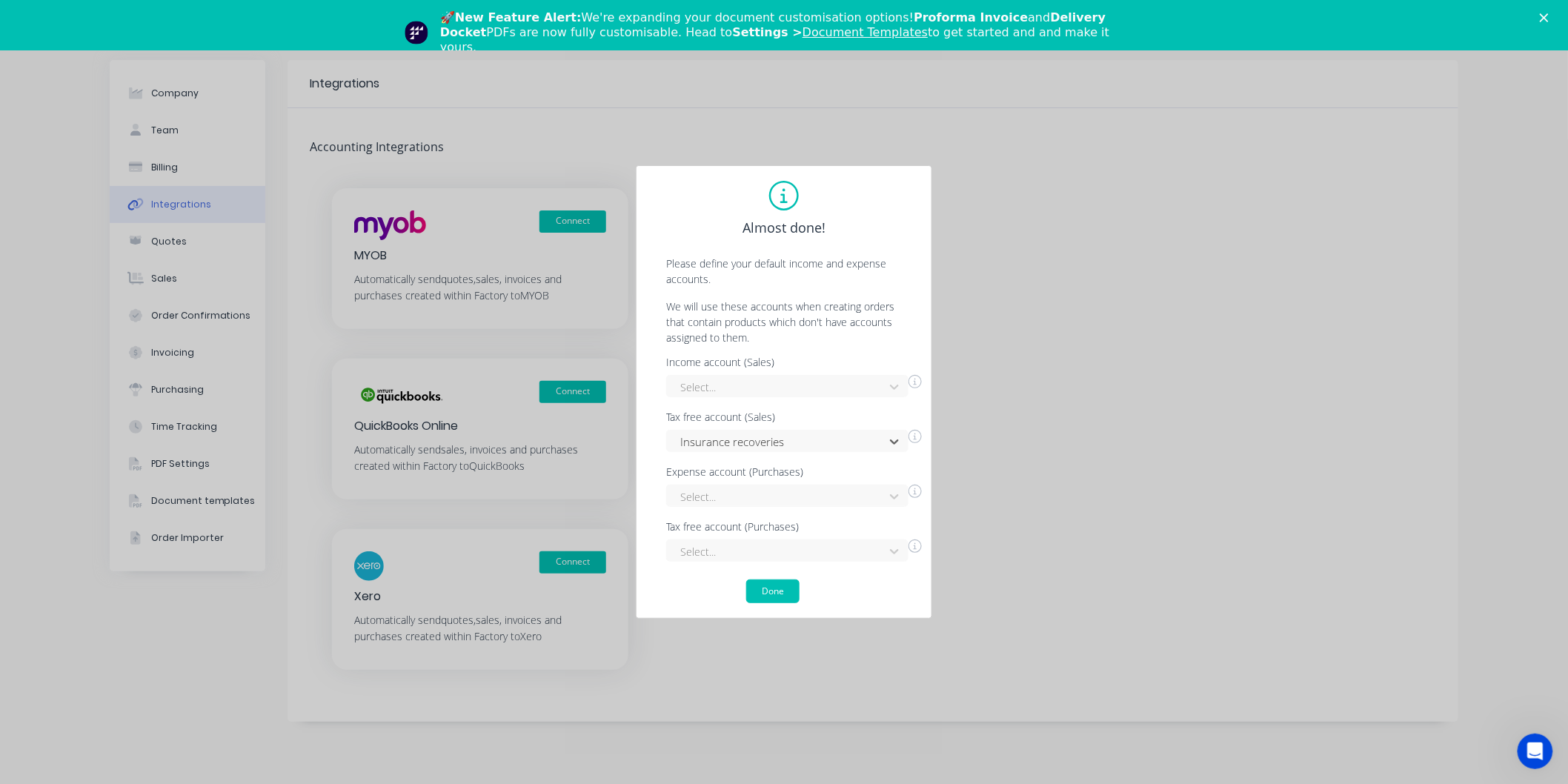
scroll to position [0, 0]
click at [896, 441] on div "Insurance recoveries" at bounding box center [787, 440] width 243 height 22
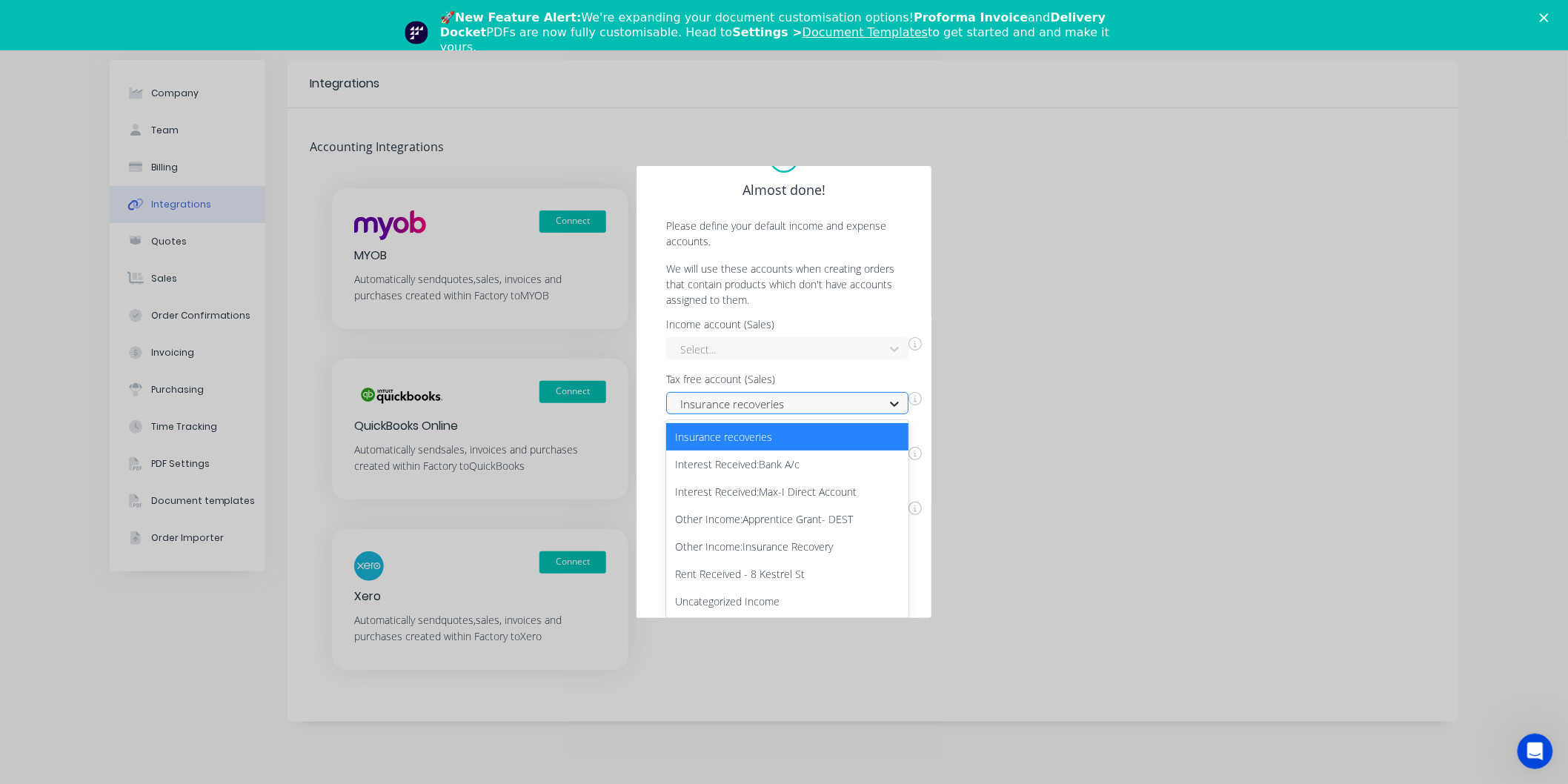
click at [897, 397] on div "Income account (Sales) Select... Tax free account (Sales) 7 results available. …" at bounding box center [784, 422] width 265 height 205
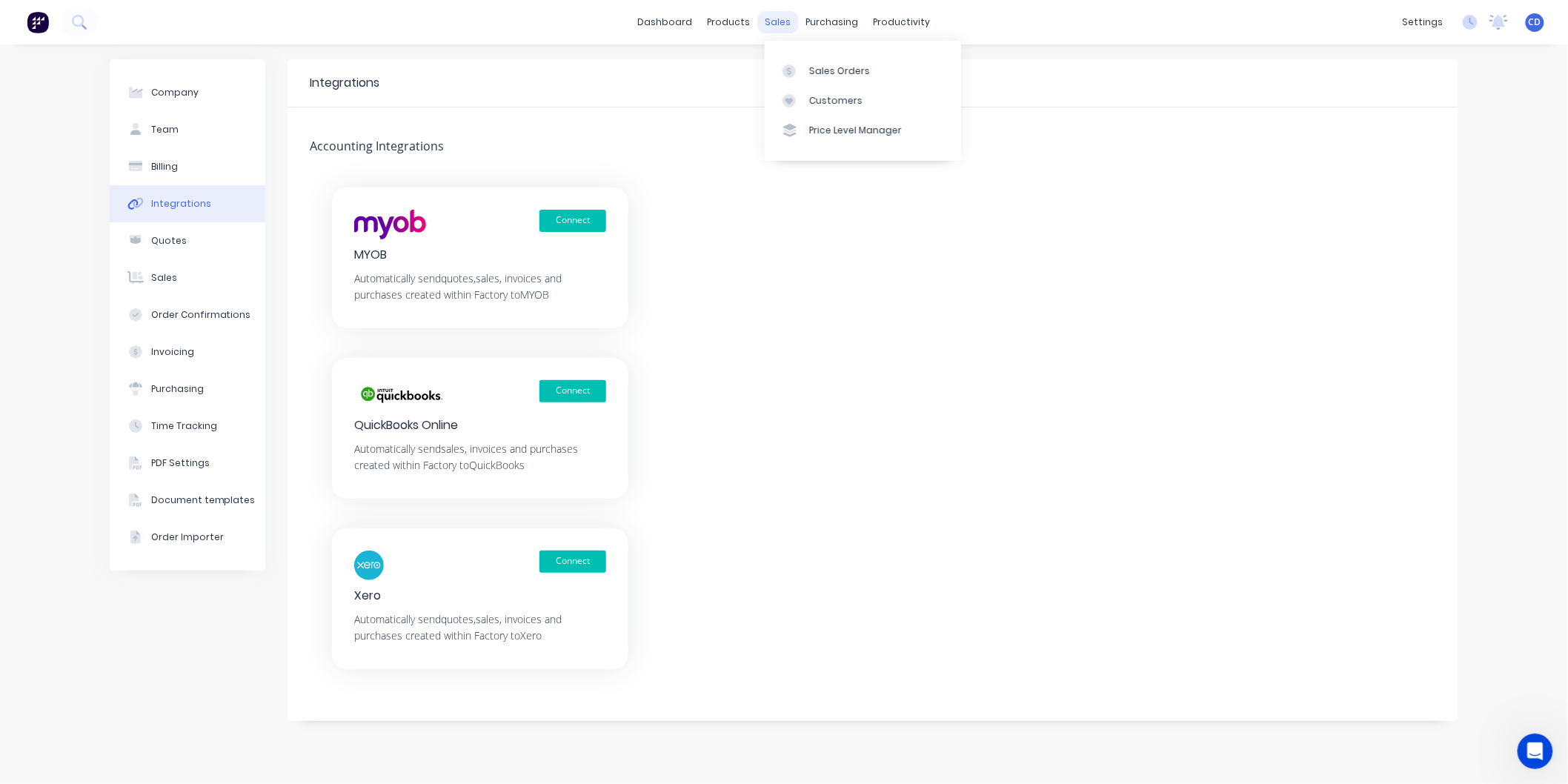
click at [776, 18] on div "🚀 New Feature Alert: We're expanding your document customisation options! Profo…" at bounding box center [790, 33] width 700 height 45
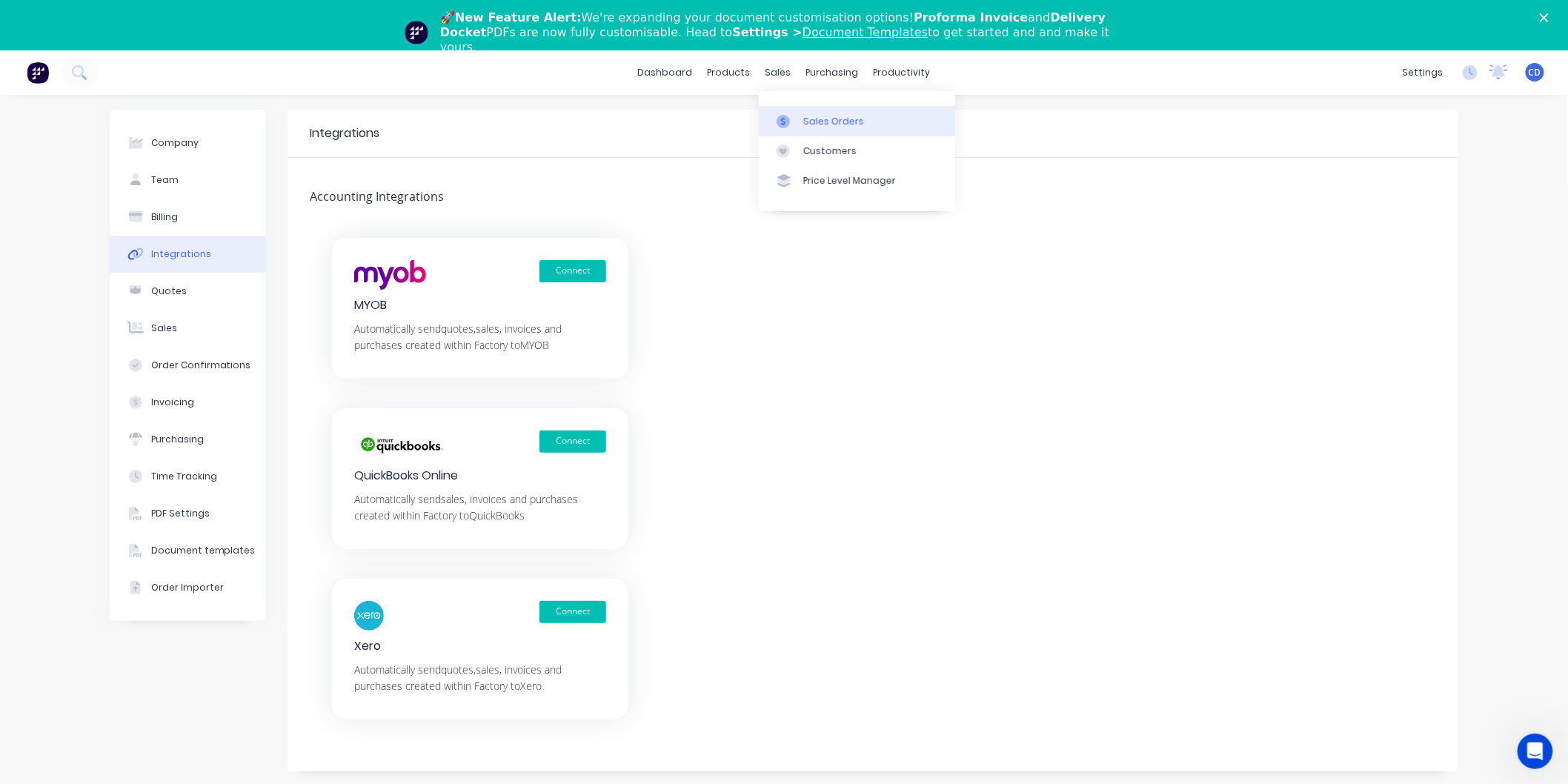
click at [834, 125] on div "Sales Orders" at bounding box center [833, 122] width 60 height 14
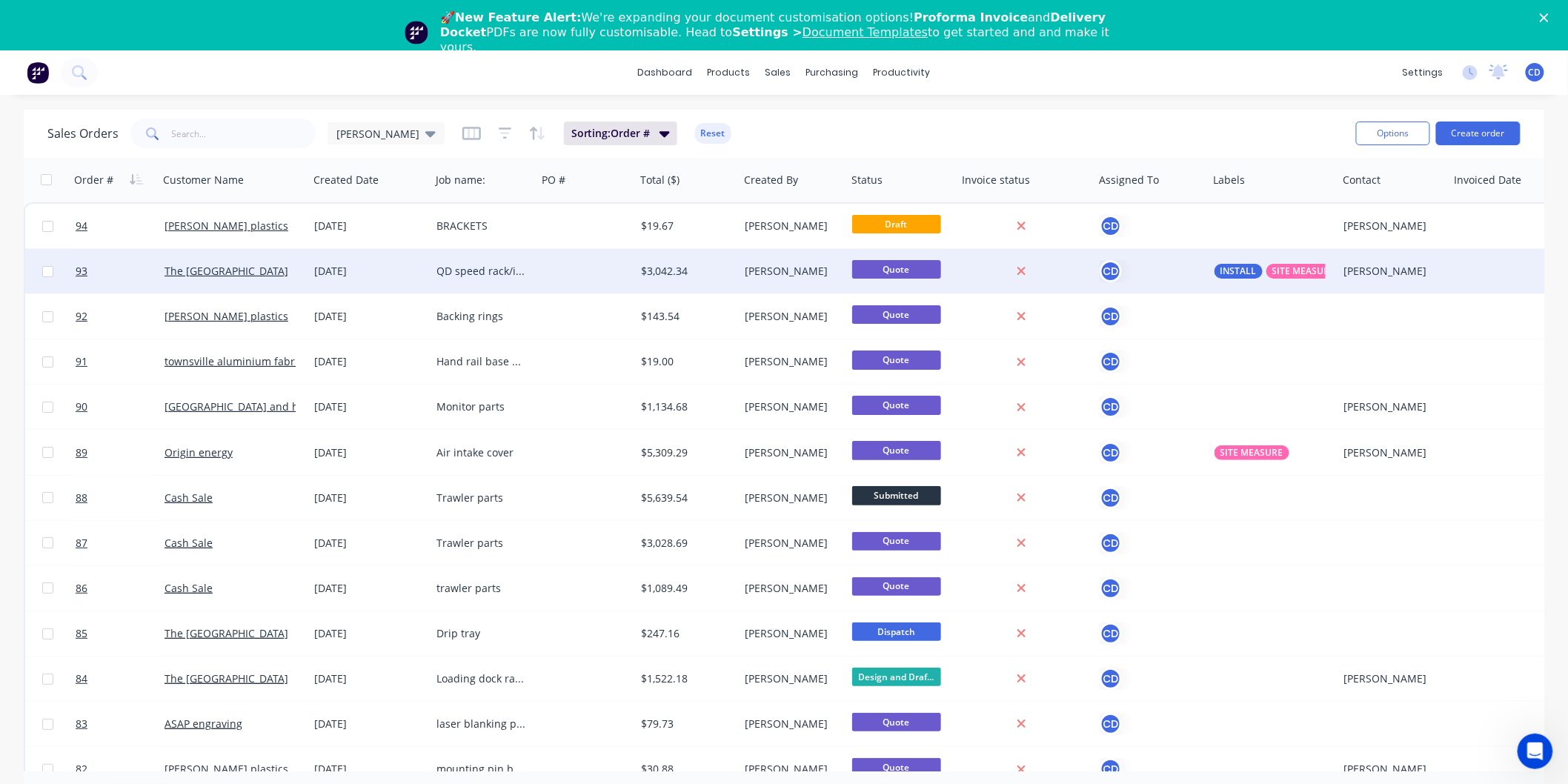
click at [473, 269] on div "QD speed rack/ice well" at bounding box center [480, 271] width 89 height 15
click at [342, 264] on div "[DATE]" at bounding box center [368, 271] width 110 height 15
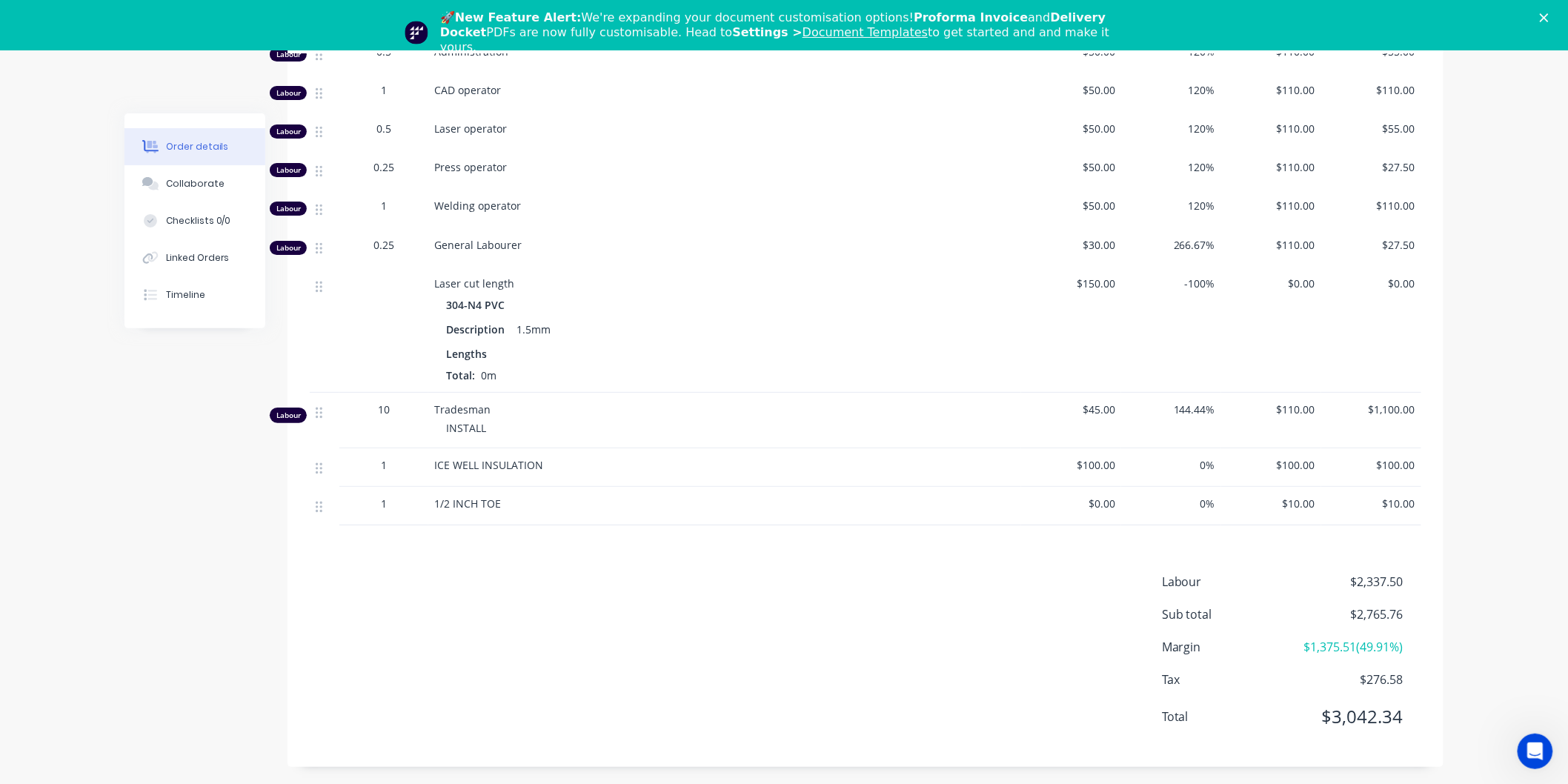
scroll to position [2247, 0]
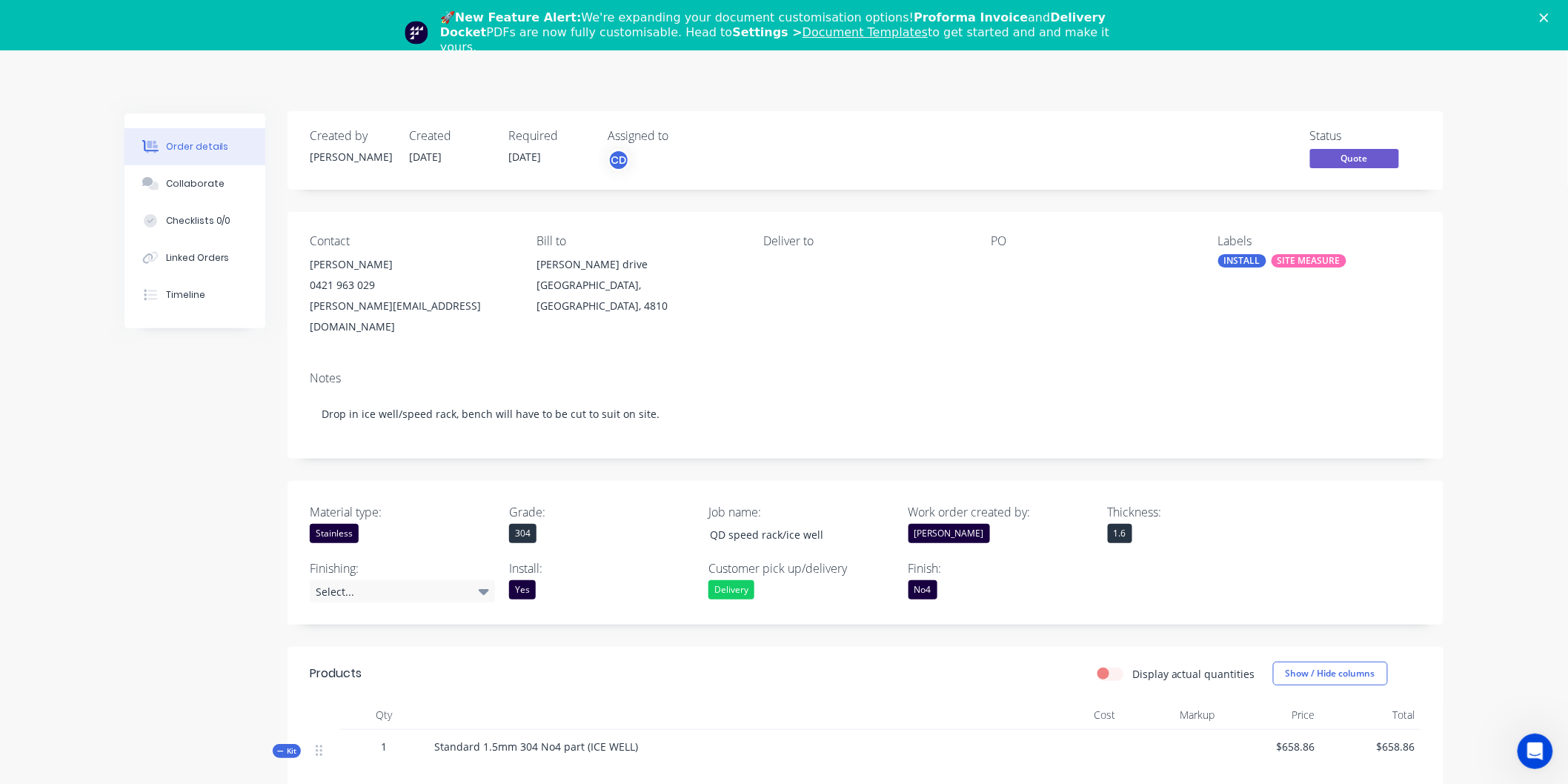
scroll to position [0, 0]
click at [1324, 161] on span "Quote" at bounding box center [1355, 160] width 89 height 19
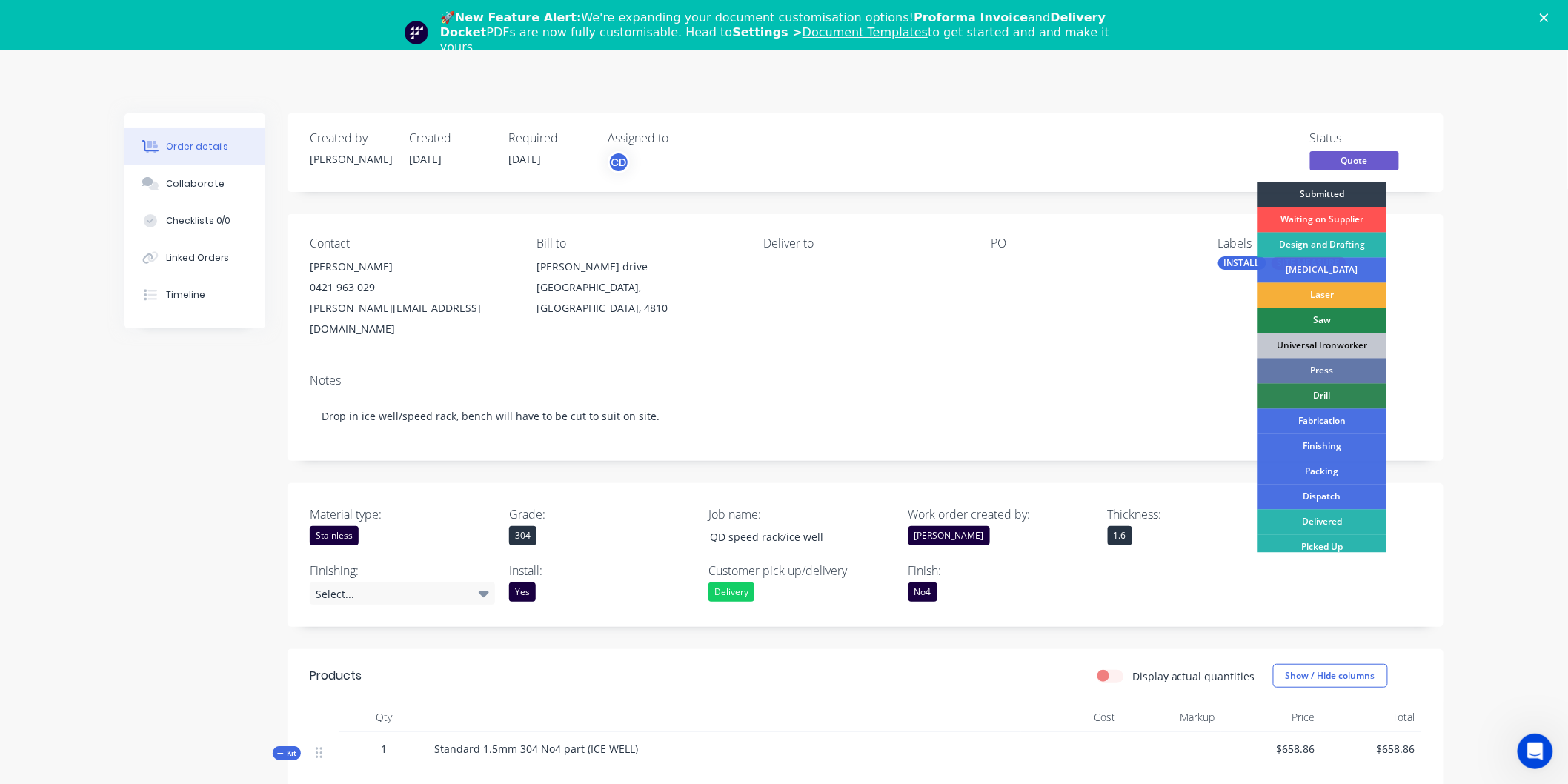
click at [1159, 141] on div "Status Quote Submitted Waiting on Supplier Design and Drafting Guillotine Laser…" at bounding box center [1089, 153] width 666 height 43
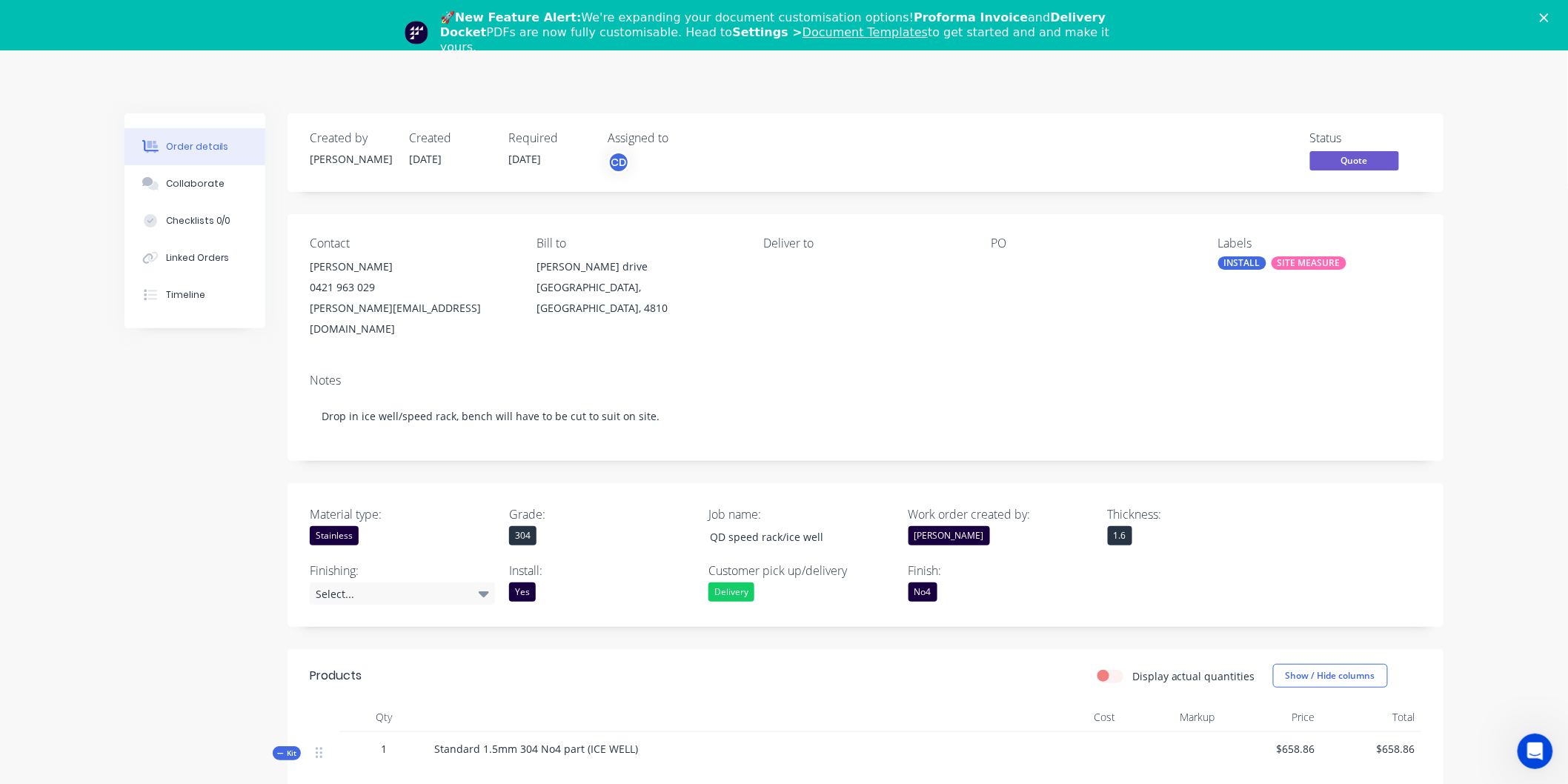
click at [1549, 18] on polygon "Close" at bounding box center [1544, 18] width 9 height 9
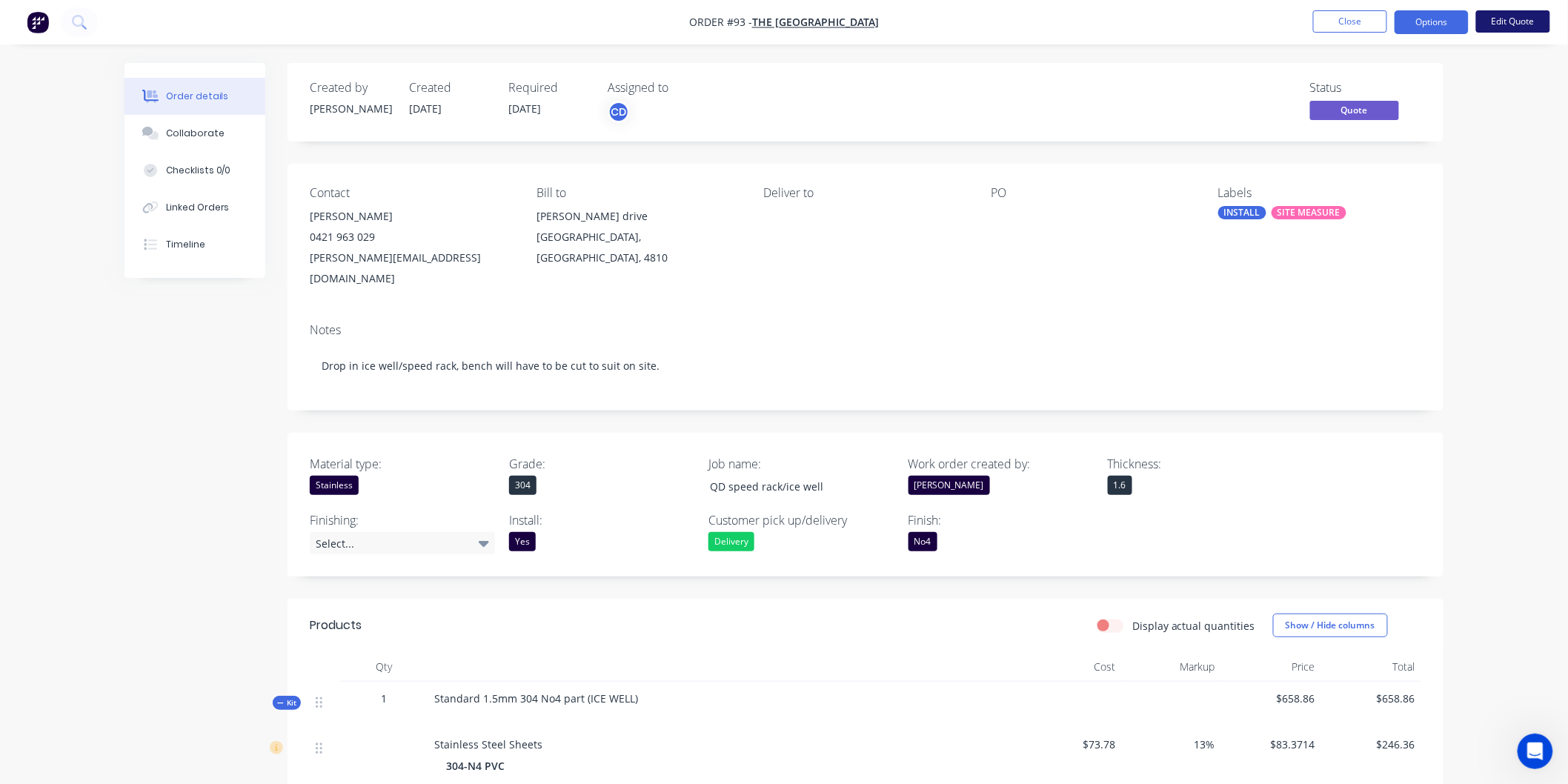
click at [1512, 23] on button "Edit Quote" at bounding box center [1513, 21] width 74 height 22
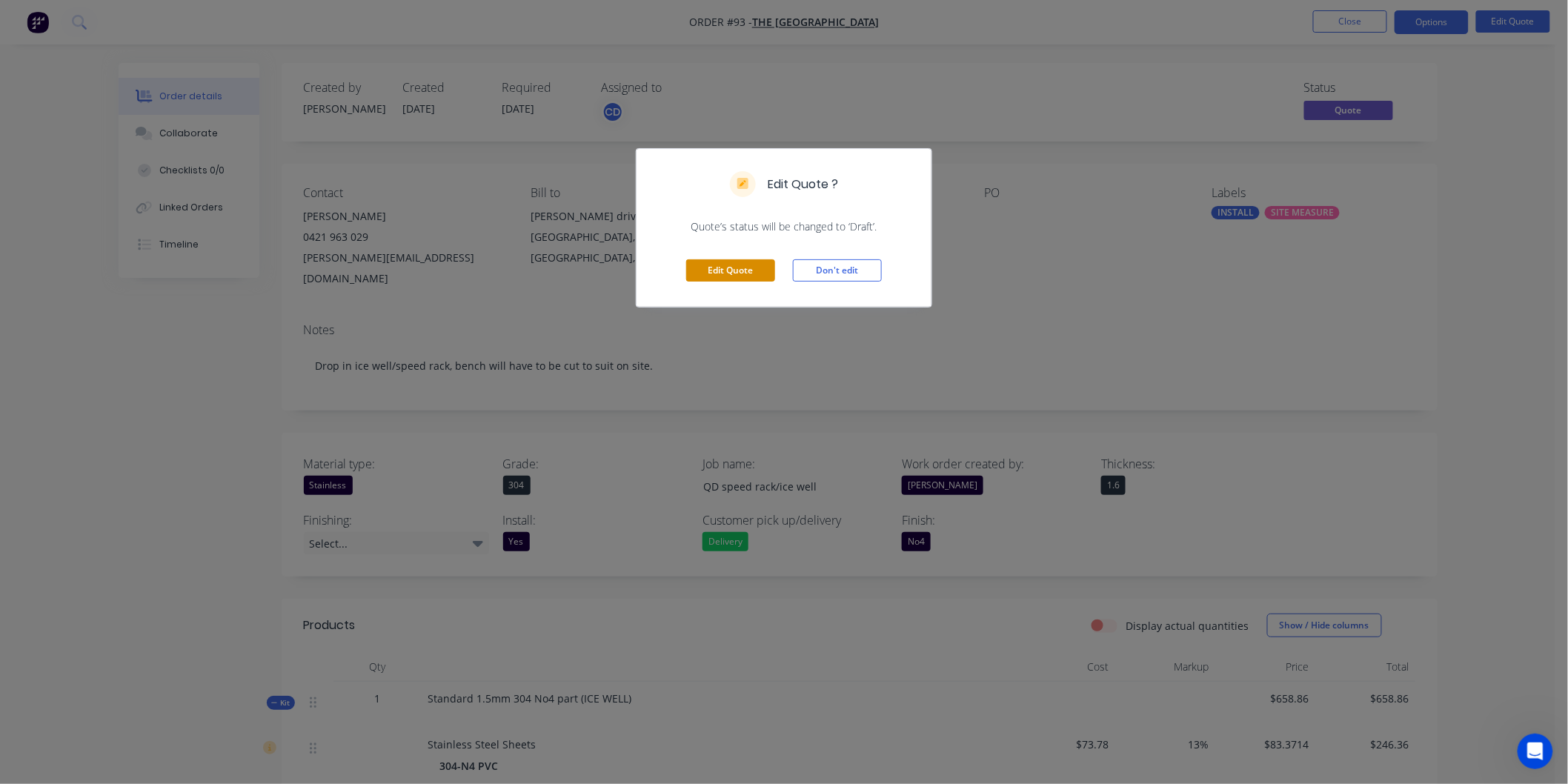
click at [739, 274] on button "Edit Quote" at bounding box center [730, 270] width 89 height 22
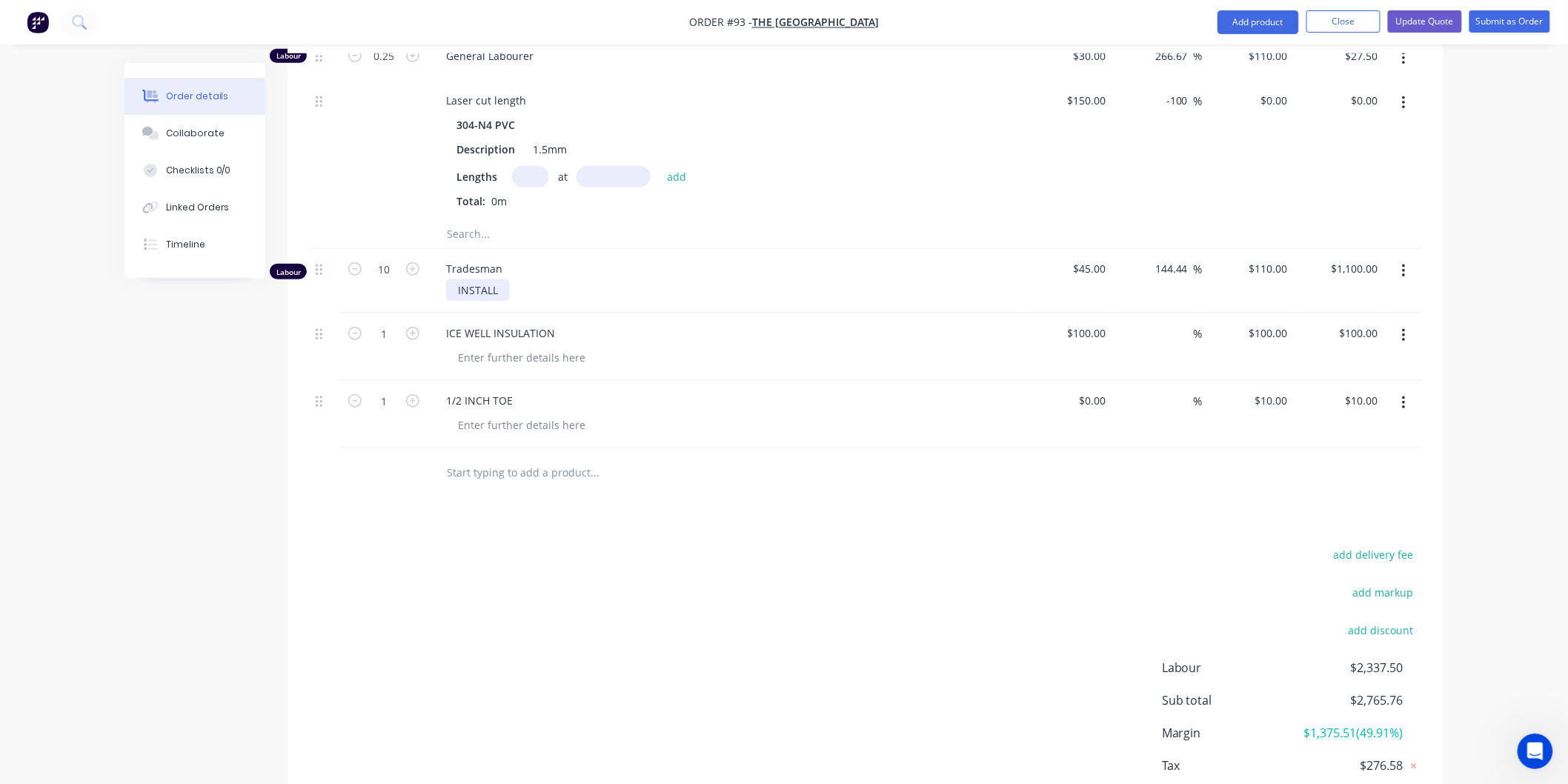
scroll to position [2687, 0]
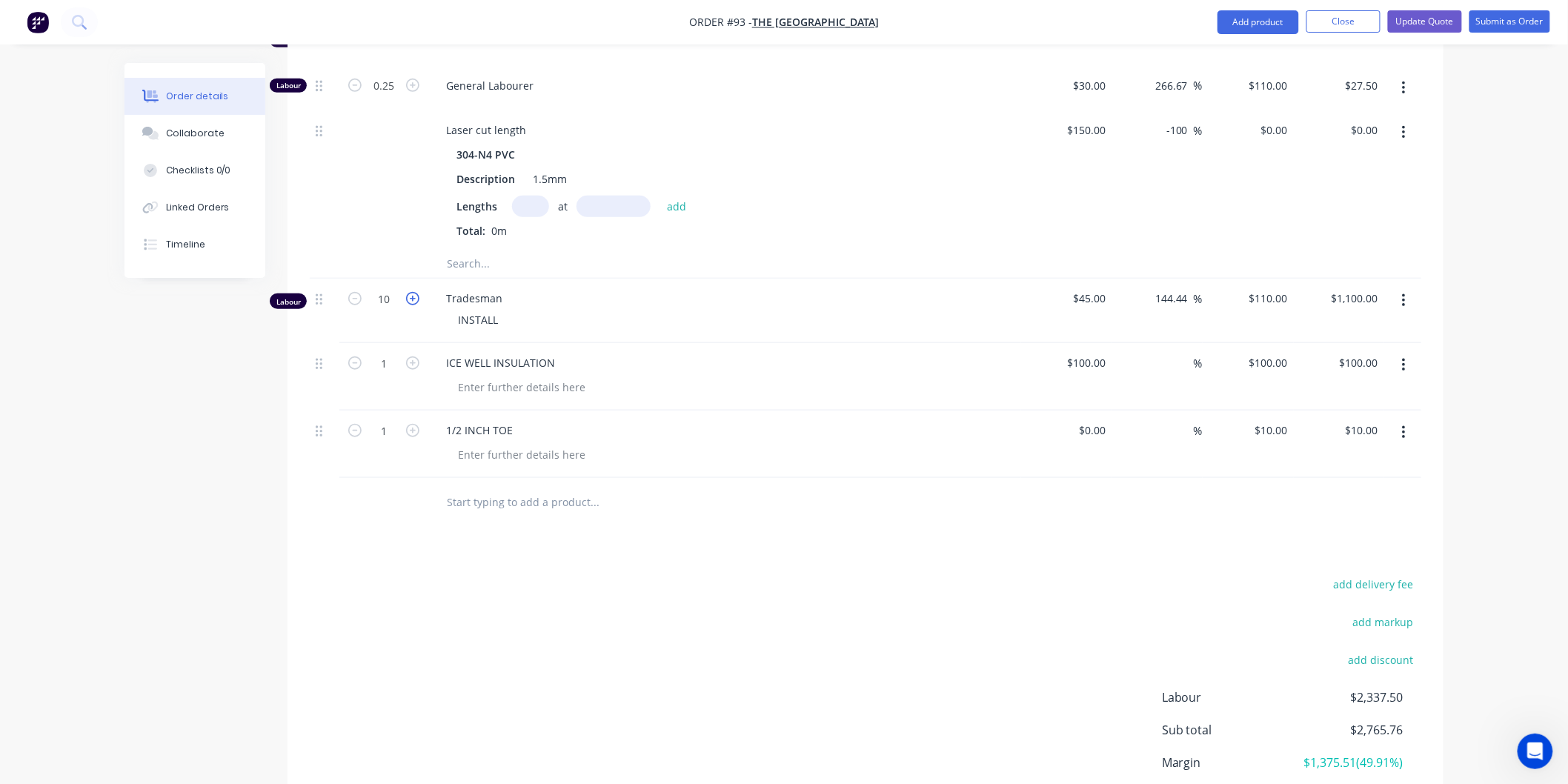
click at [418, 292] on icon "button" at bounding box center [413, 299] width 14 height 14
type input "11"
type input "$1,210.00"
click at [418, 292] on icon "button" at bounding box center [413, 299] width 14 height 14
type input "12"
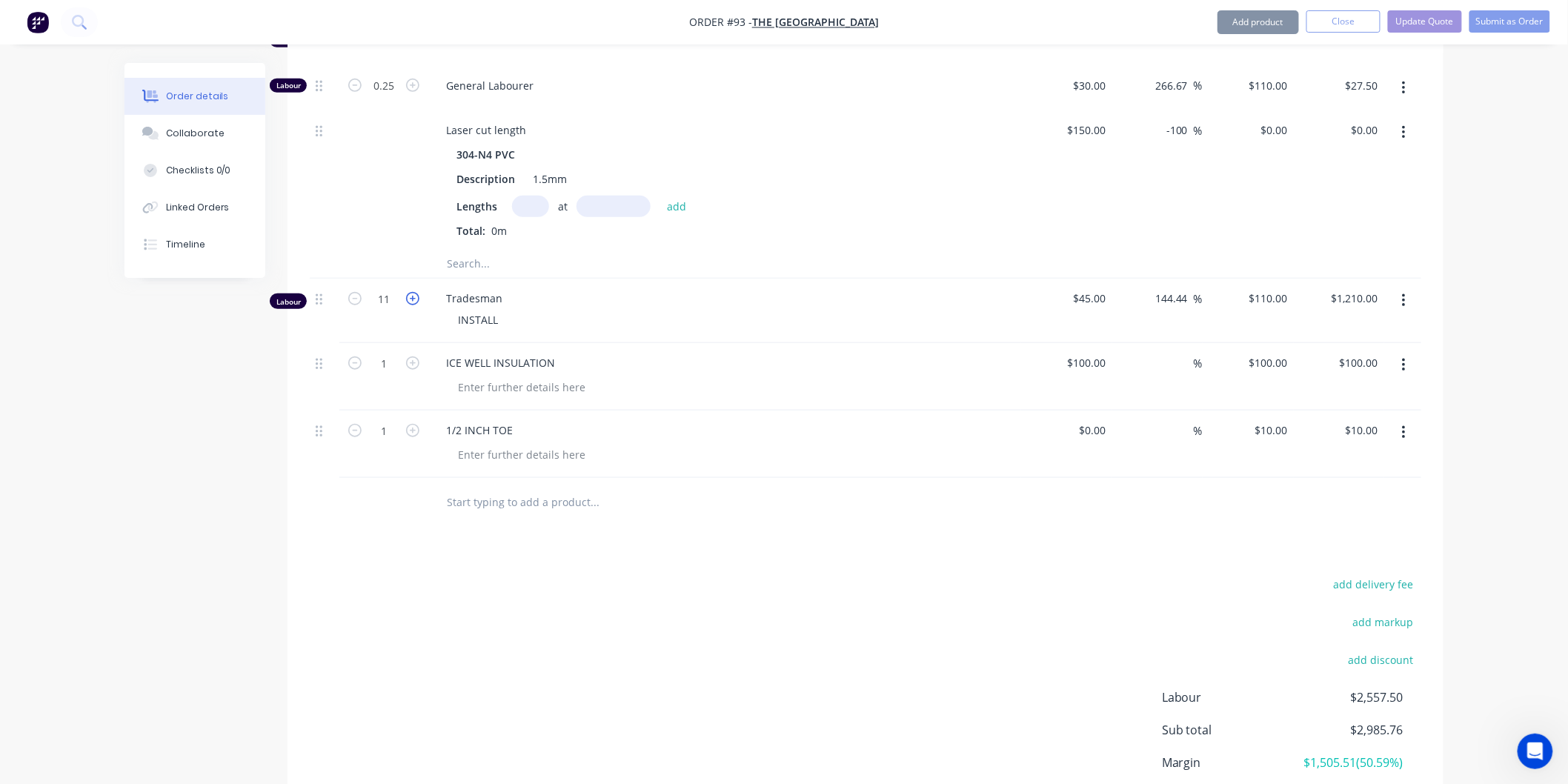
type input "$1,320.00"
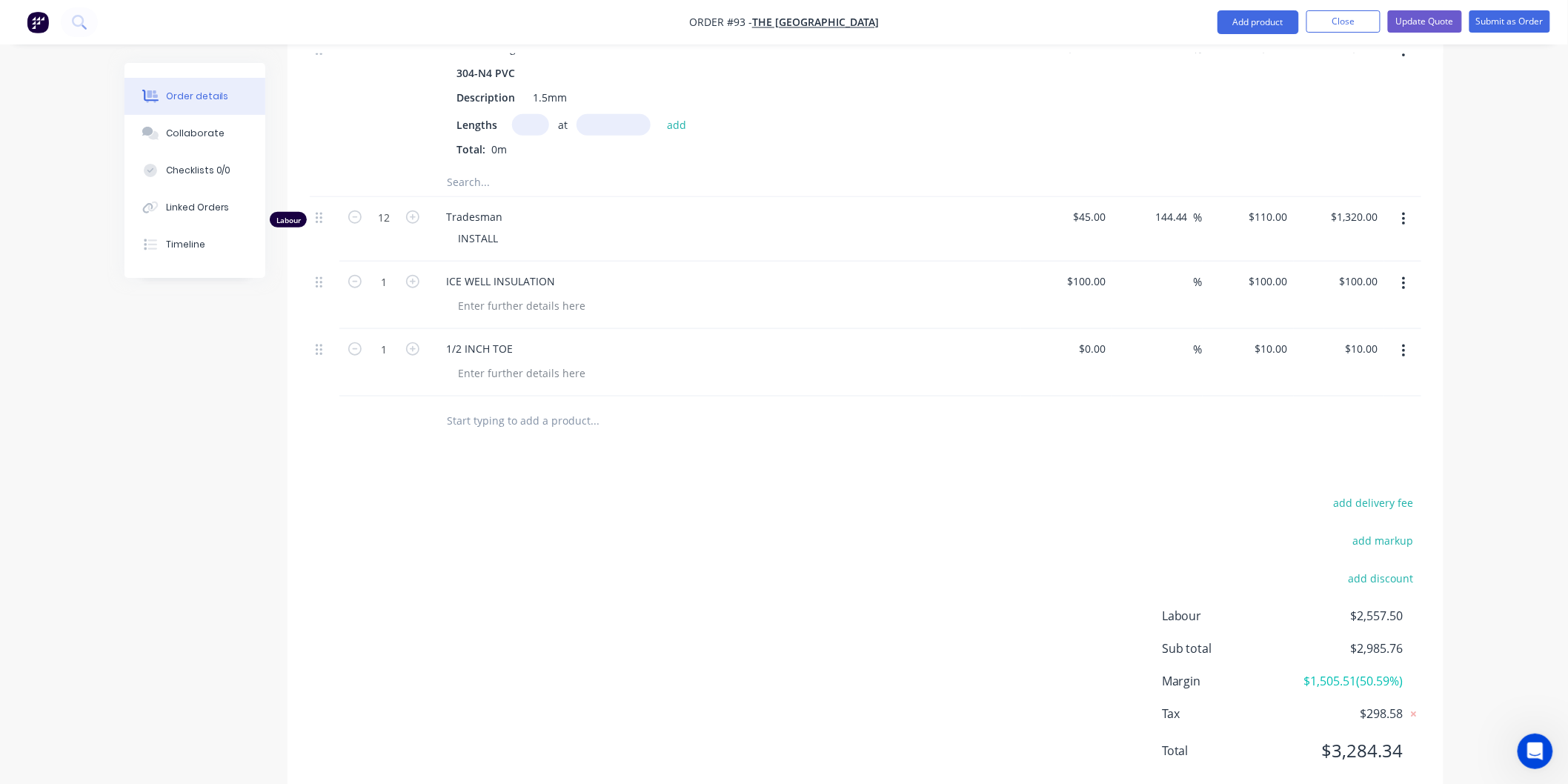
scroll to position [2770, 0]
click at [1408, 24] on button "Update Quote" at bounding box center [1425, 21] width 74 height 22
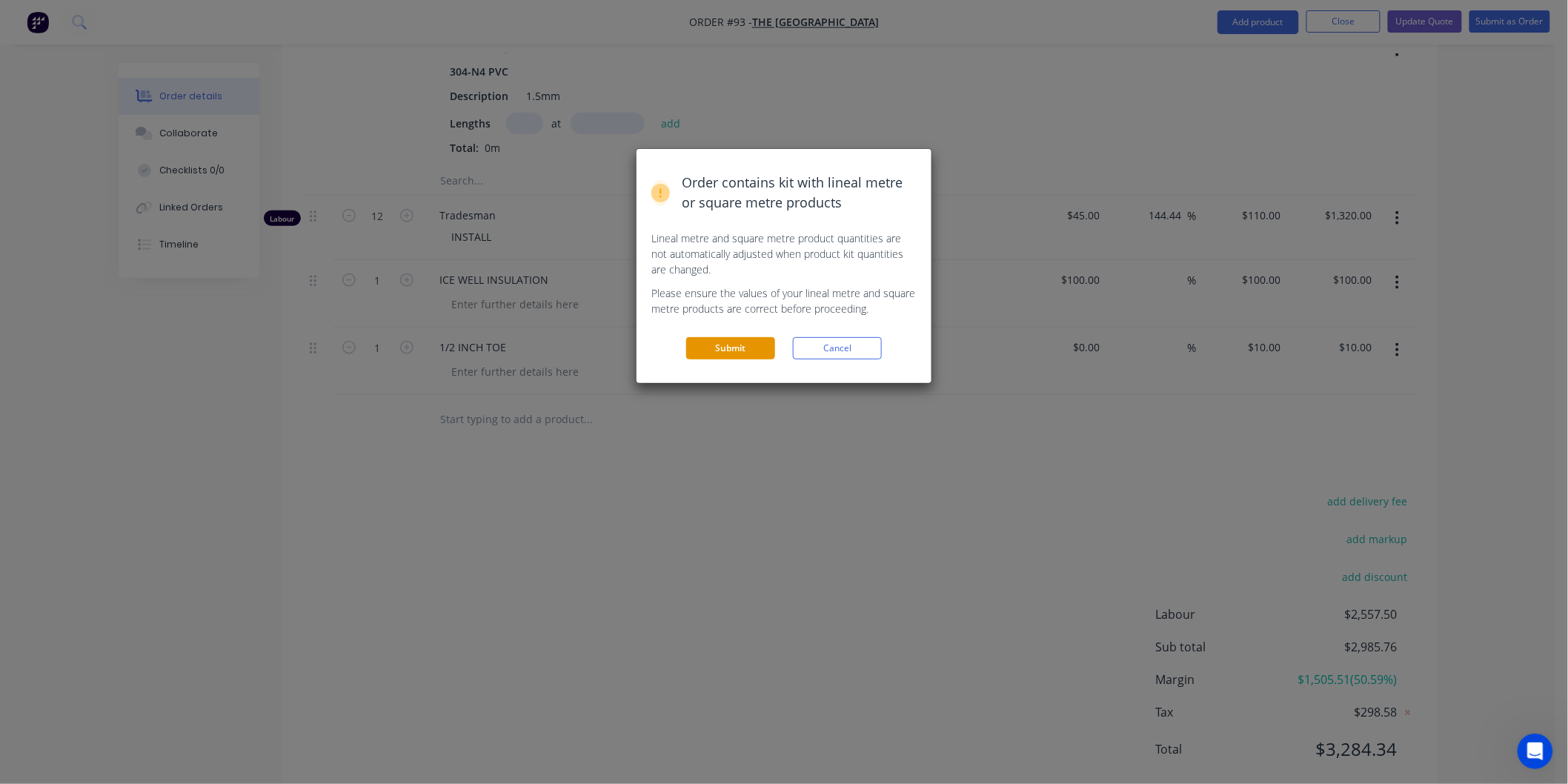
click at [751, 351] on button "Submit" at bounding box center [730, 348] width 89 height 22
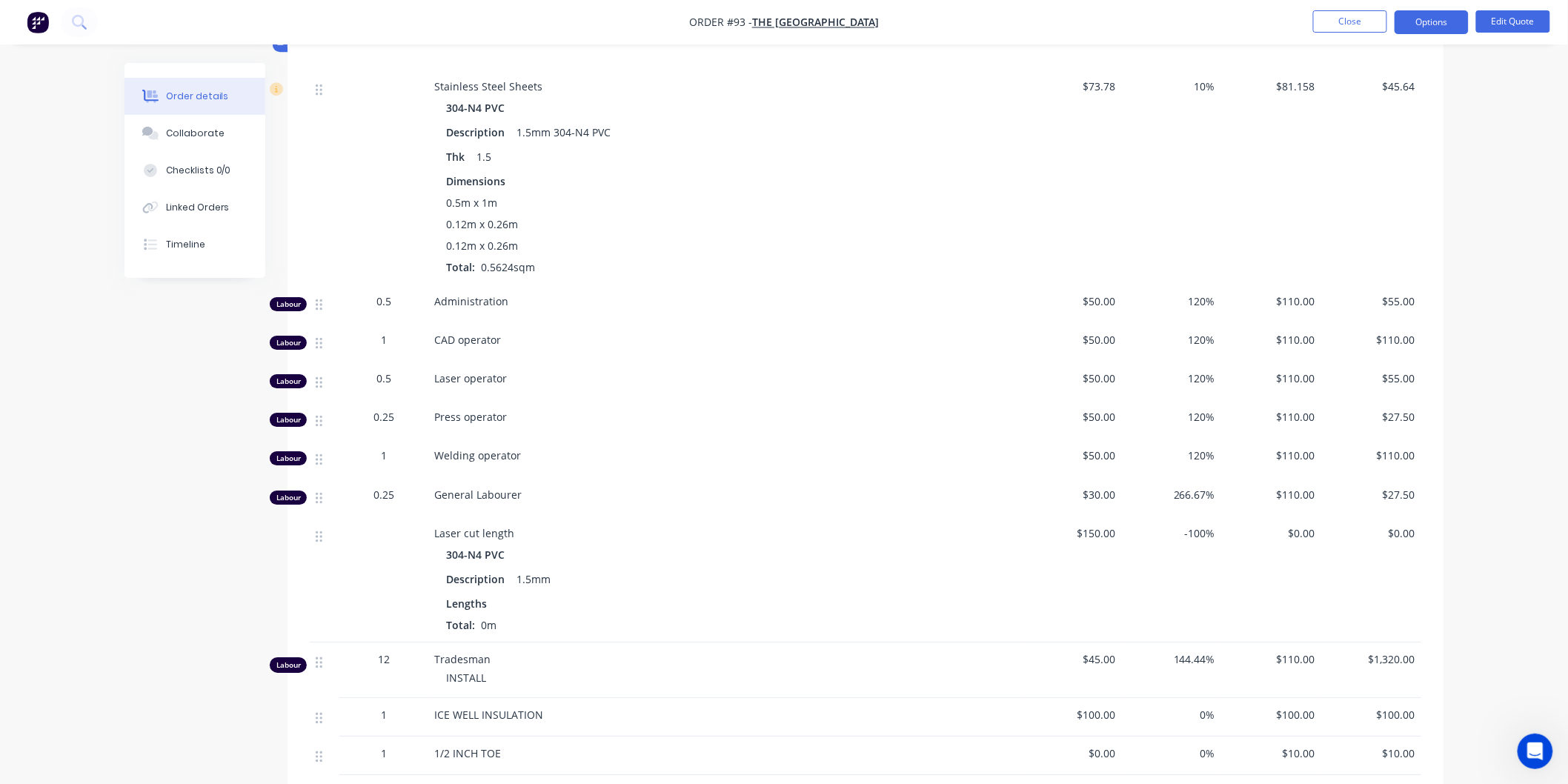
scroll to position [1702, 0]
